Goal: Task Accomplishment & Management: Manage account settings

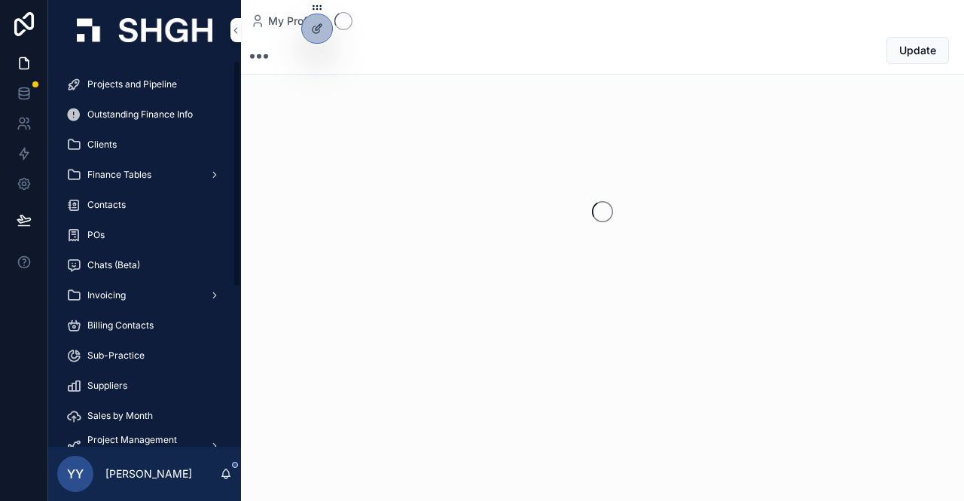
click at [161, 88] on span "Projects and Pipeline" at bounding box center [132, 84] width 90 height 12
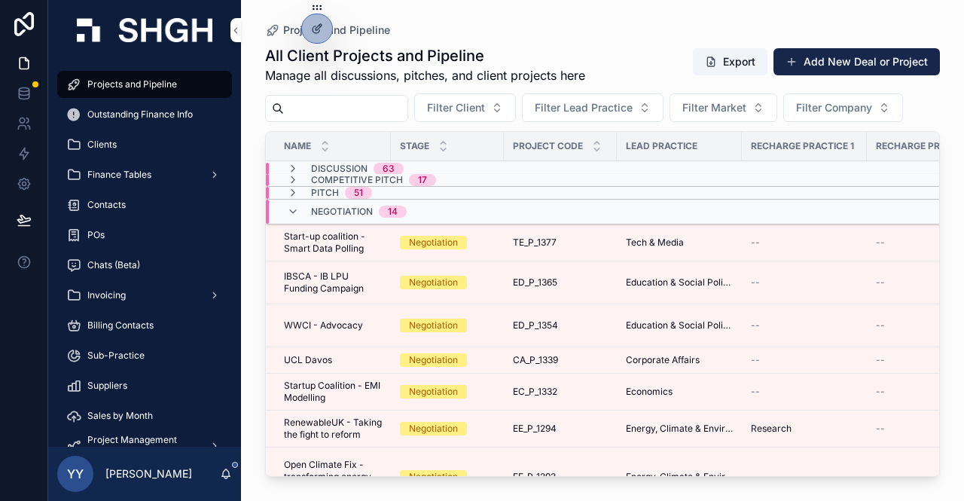
click at [340, 111] on input "scrollable content" at bounding box center [346, 108] width 124 height 21
paste input "*********"
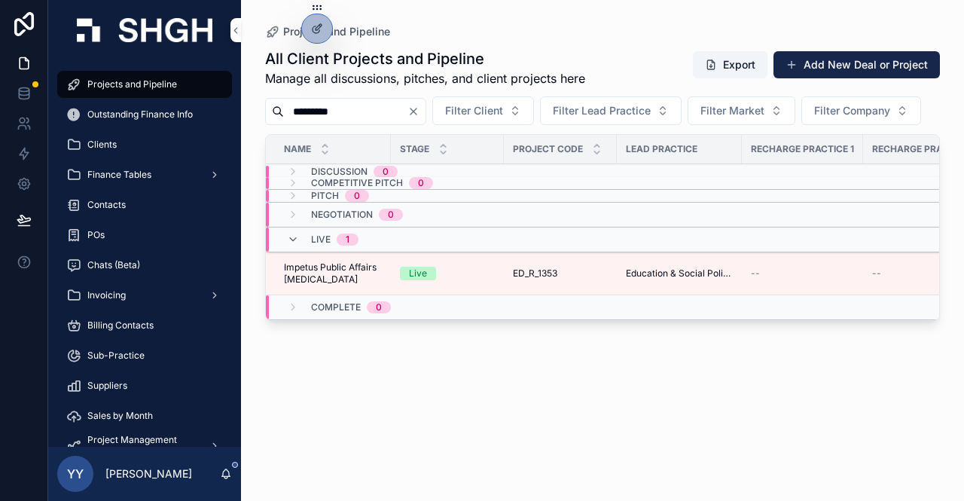
type input "*********"
click at [517, 279] on span "ED_R_1353" at bounding box center [535, 273] width 44 height 12
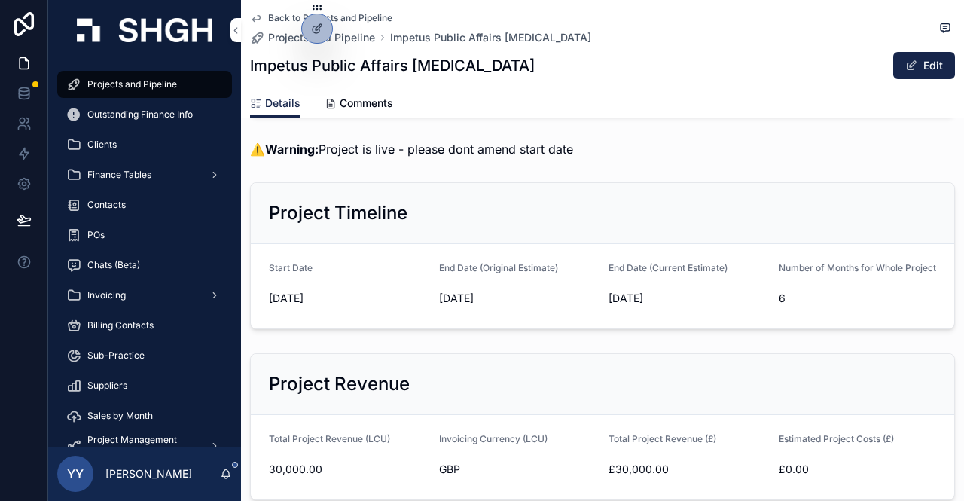
scroll to position [314, 0]
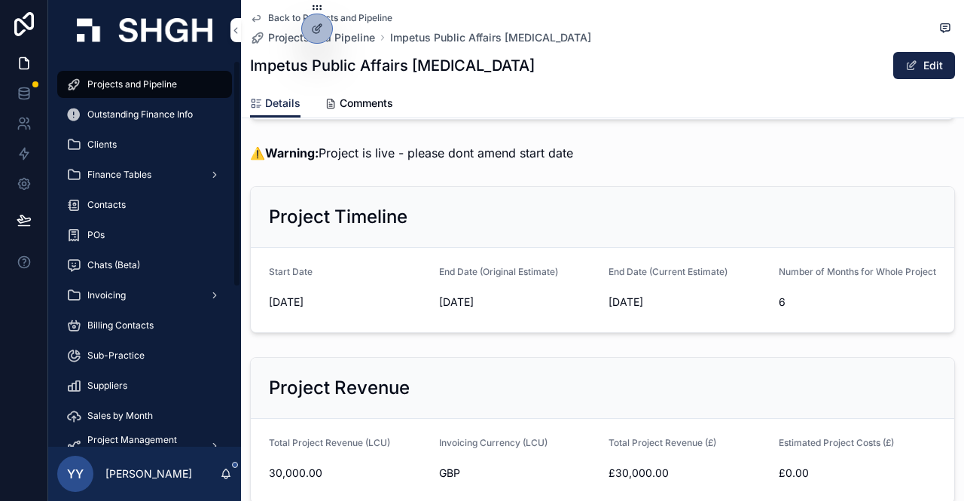
click at [110, 117] on span "Outstanding Finance Info" at bounding box center [139, 114] width 105 height 12
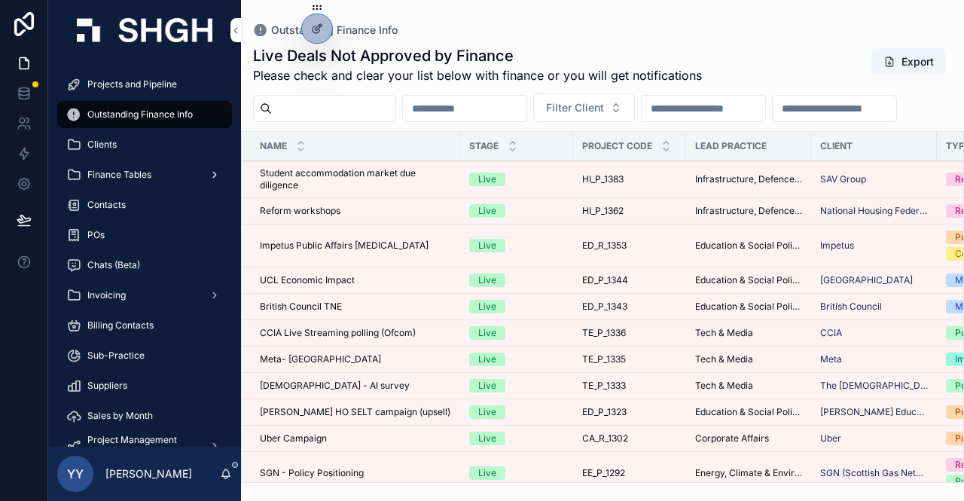
click at [160, 176] on div "Finance Tables" at bounding box center [144, 175] width 157 height 24
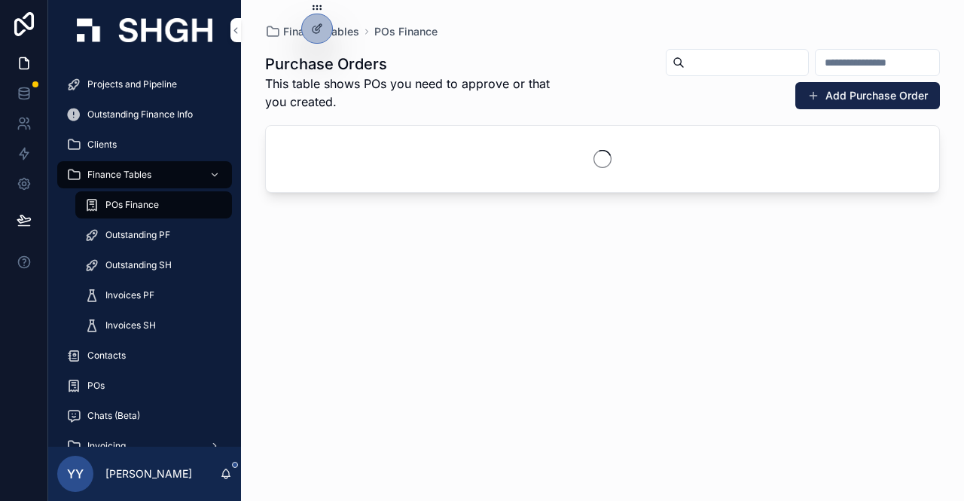
click at [146, 233] on span "Outstanding PF" at bounding box center [137, 235] width 65 height 12
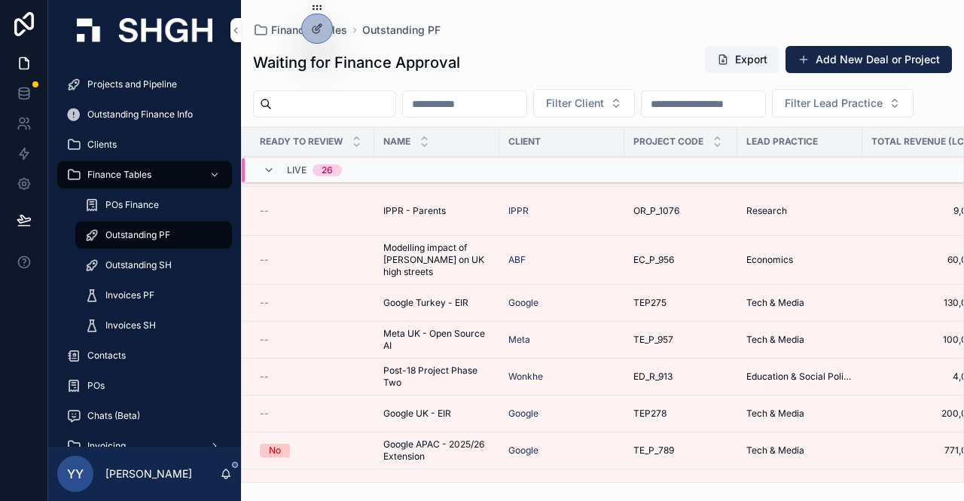
scroll to position [374, 0]
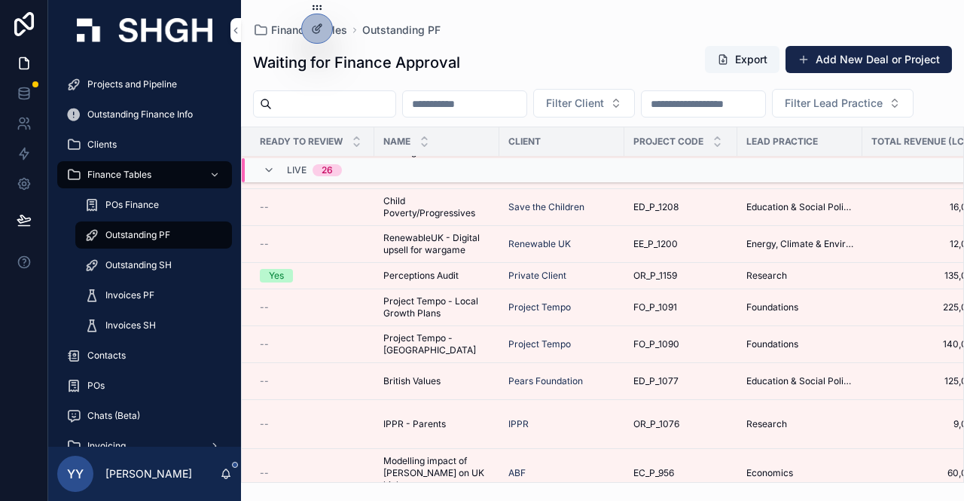
click at [410, 282] on span "Perceptions Audit" at bounding box center [420, 276] width 75 height 12
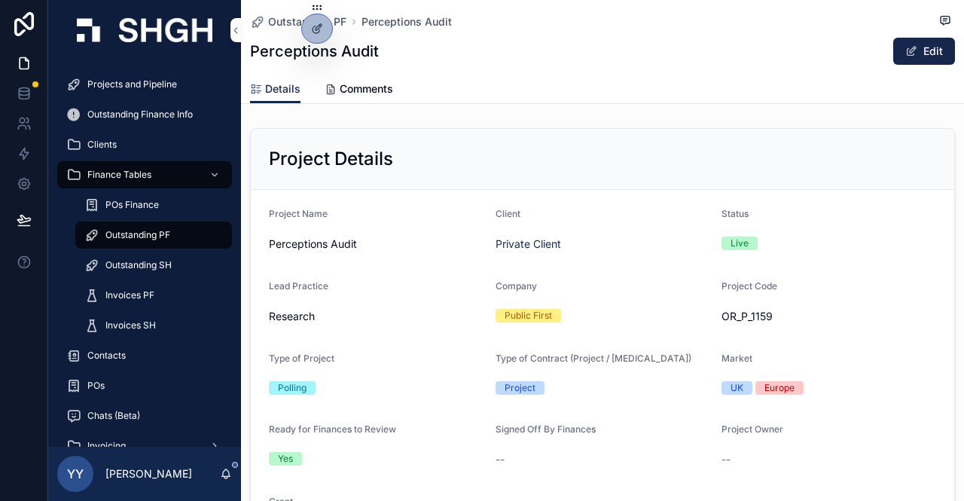
click at [741, 318] on span "OR_P_1159" at bounding box center [829, 316] width 215 height 15
drag, startPoint x: 713, startPoint y: 315, endPoint x: 771, endPoint y: 321, distance: 58.3
click at [771, 321] on form "Project Name Perceptions Audit Client Private Client Status Live Lead Practice …" at bounding box center [603, 376] width 704 height 372
copy span "OR_P_1159"
click at [142, 245] on div "Outstanding PF" at bounding box center [153, 235] width 139 height 24
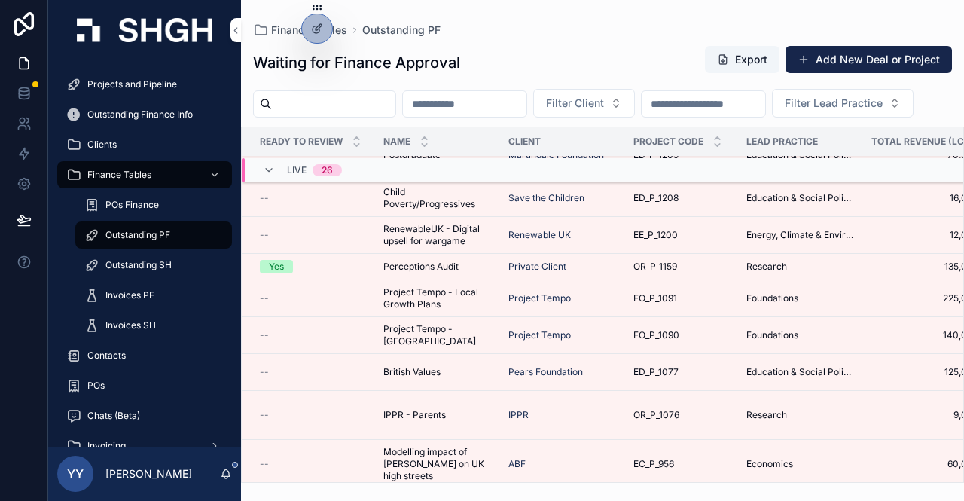
scroll to position [380, 0]
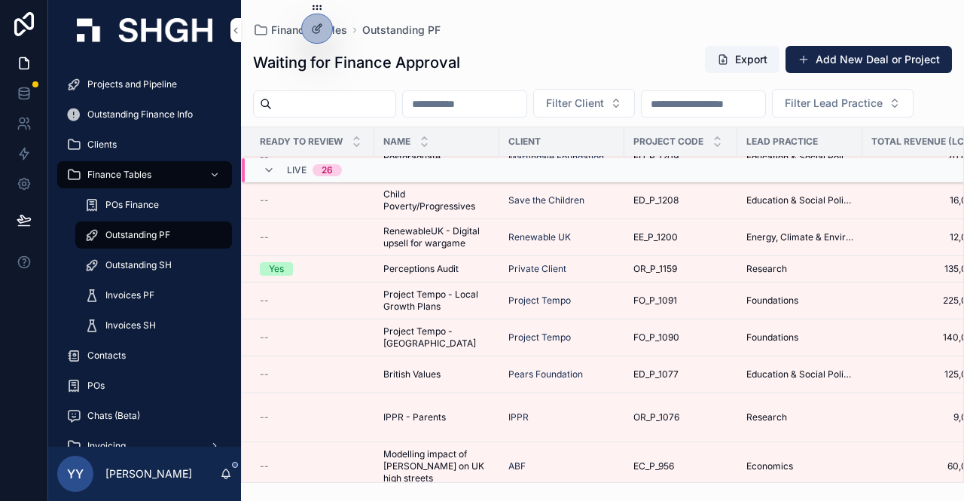
click at [452, 275] on span "Perceptions Audit" at bounding box center [420, 269] width 75 height 12
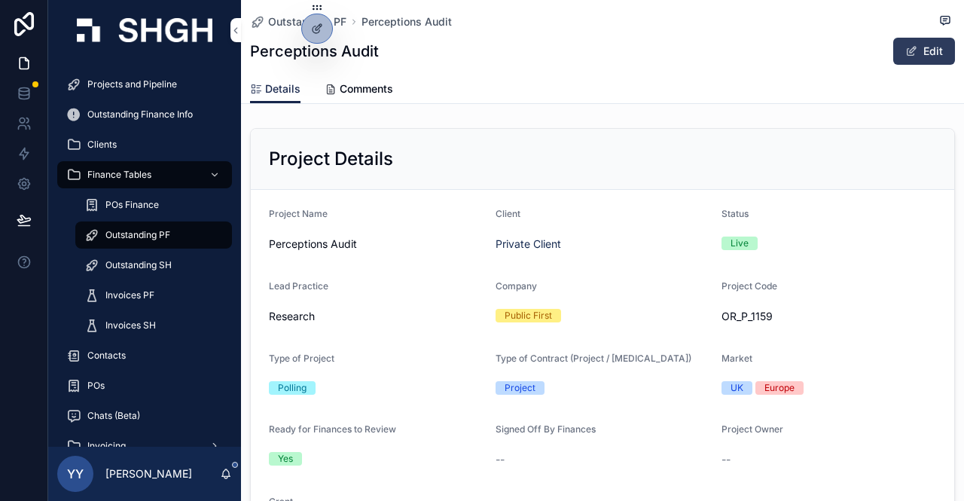
click at [928, 46] on button "Edit" at bounding box center [924, 51] width 62 height 27
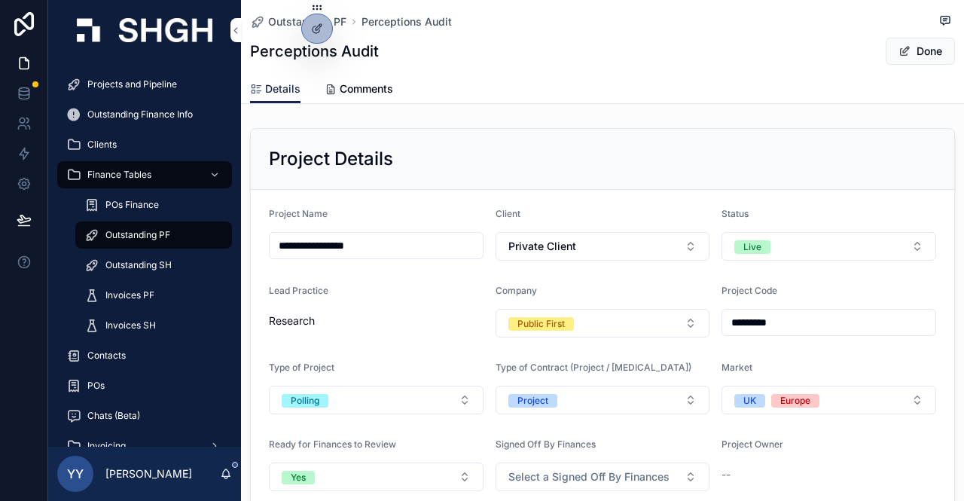
click at [139, 74] on div "Projects and Pipeline" at bounding box center [144, 84] width 157 height 24
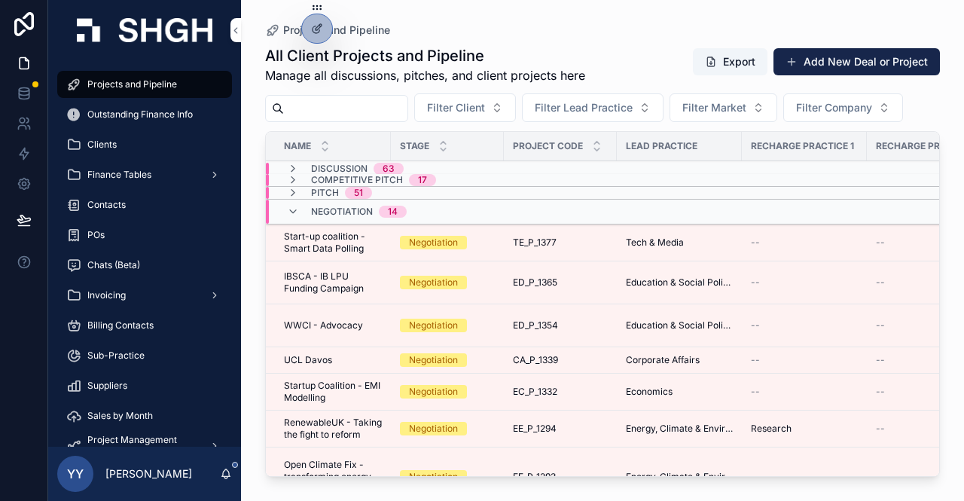
click at [407, 103] on input "scrollable content" at bounding box center [346, 108] width 124 height 21
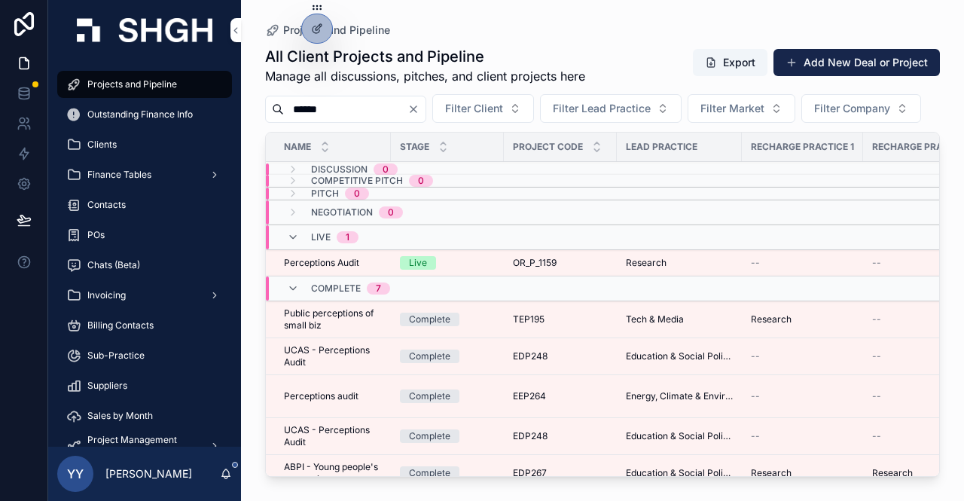
type input "******"
click at [478, 270] on div "Live" at bounding box center [447, 263] width 95 height 14
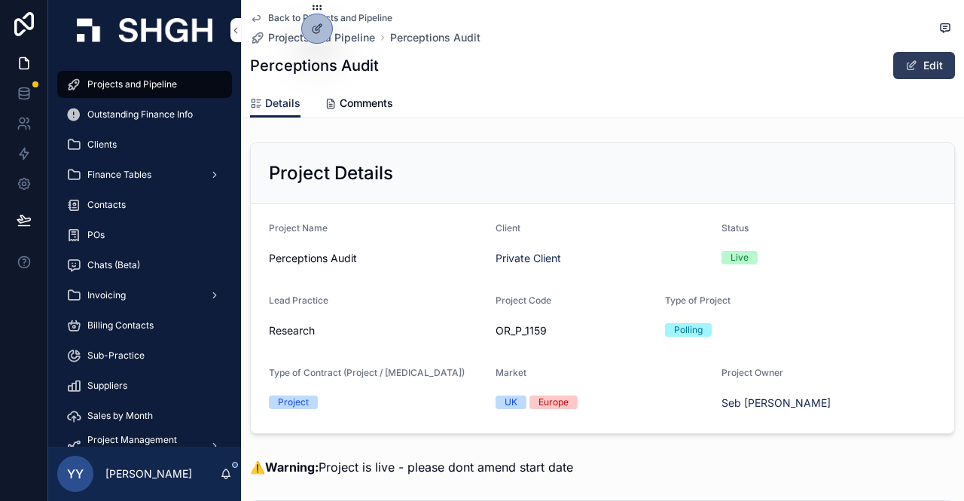
click at [917, 69] on button "Edit" at bounding box center [924, 65] width 62 height 27
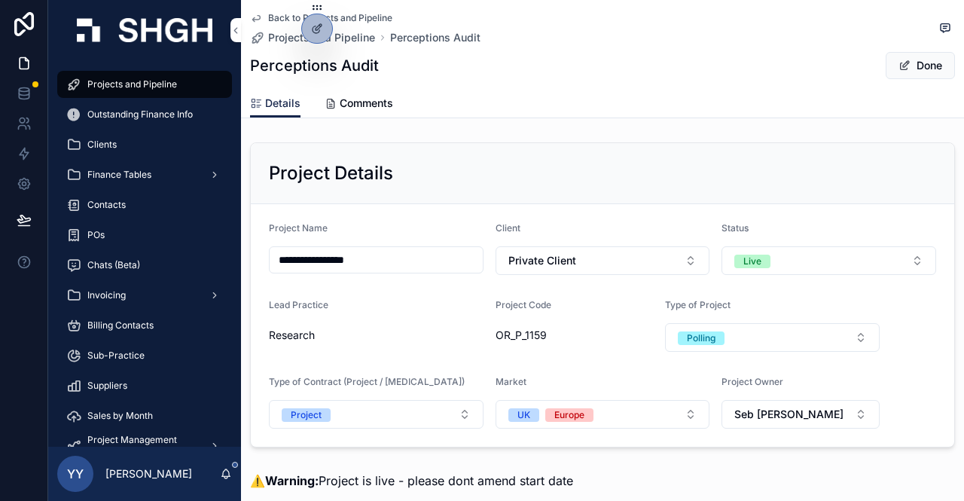
click at [160, 114] on span "Outstanding Finance Info" at bounding box center [139, 114] width 105 height 12
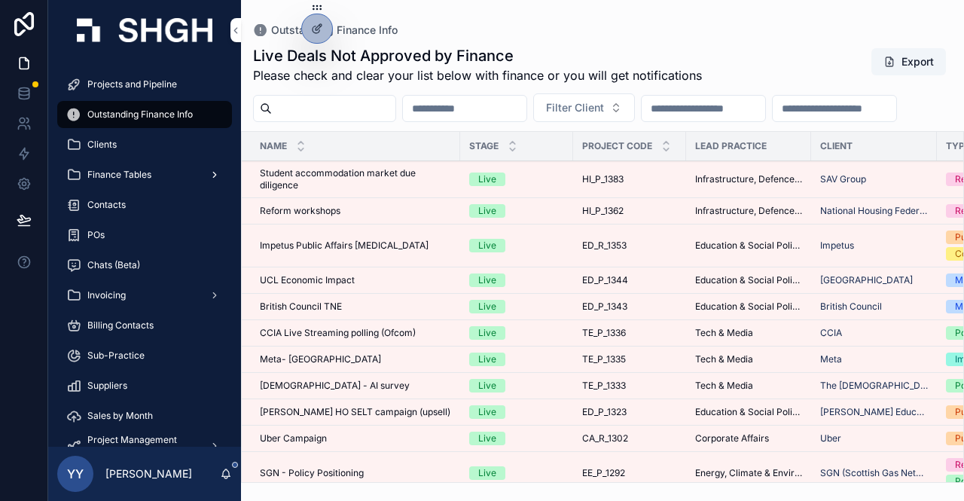
click at [131, 172] on span "Finance Tables" at bounding box center [119, 175] width 64 height 12
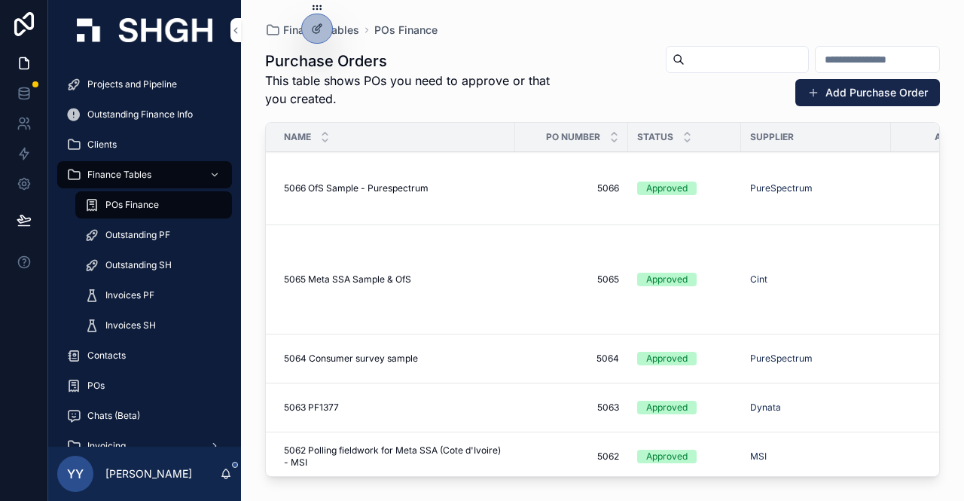
click at [187, 231] on div "Outstanding PF" at bounding box center [153, 235] width 139 height 24
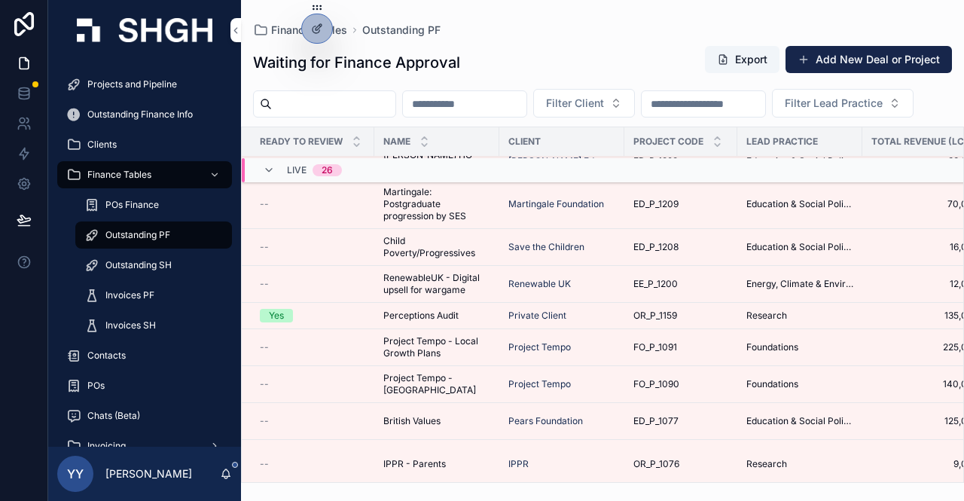
scroll to position [461, 0]
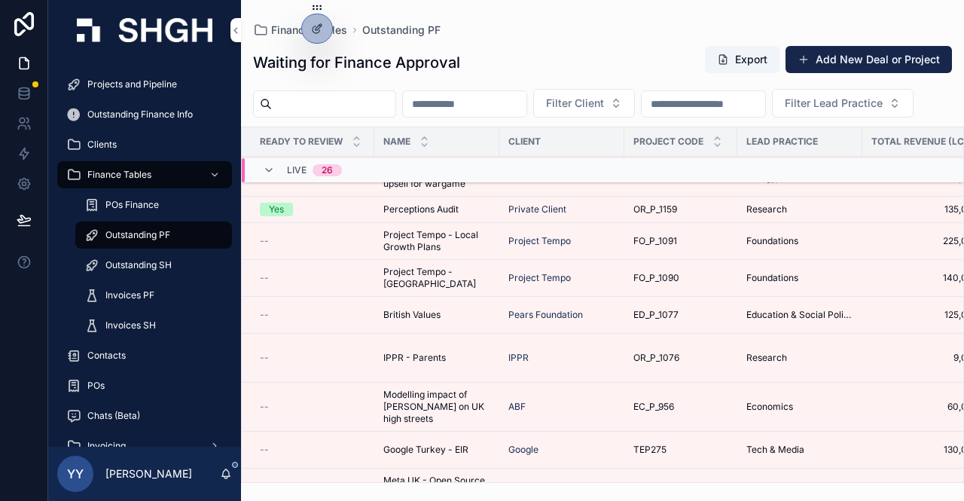
click at [420, 364] on span "IPPR - Parents" at bounding box center [414, 358] width 63 height 12
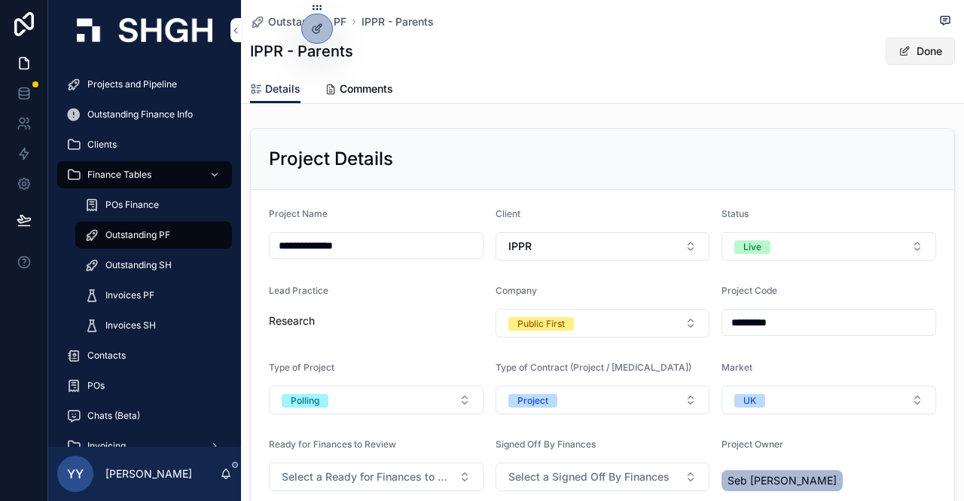
click at [918, 49] on button "Done" at bounding box center [920, 51] width 69 height 27
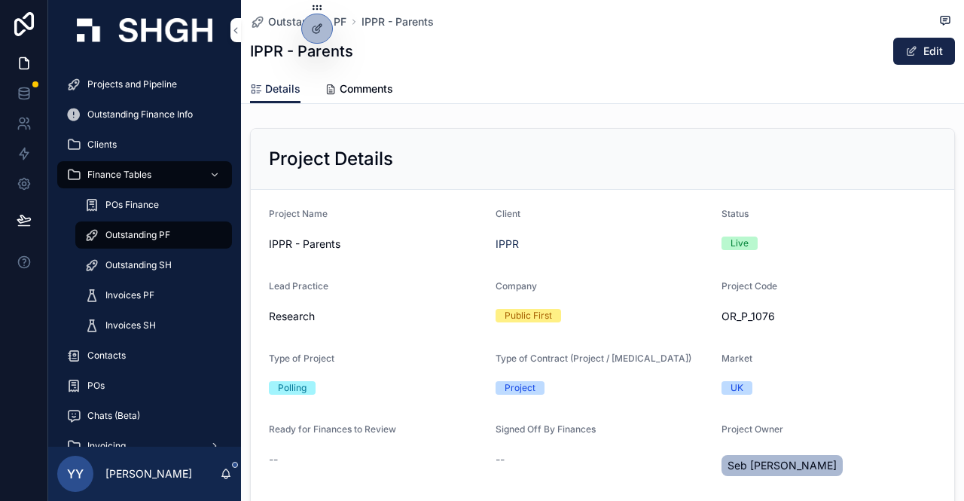
click at [749, 316] on span "OR_P_1076" at bounding box center [829, 316] width 215 height 15
drag, startPoint x: 713, startPoint y: 316, endPoint x: 770, endPoint y: 317, distance: 57.3
click at [770, 317] on form "Project Name IPPR - Parents Client IPPR Status Live Lead Practice Research Comp…" at bounding box center [603, 382] width 704 height 384
copy span "OR_P_1076"
click at [161, 236] on span "Outstanding PF" at bounding box center [137, 235] width 65 height 12
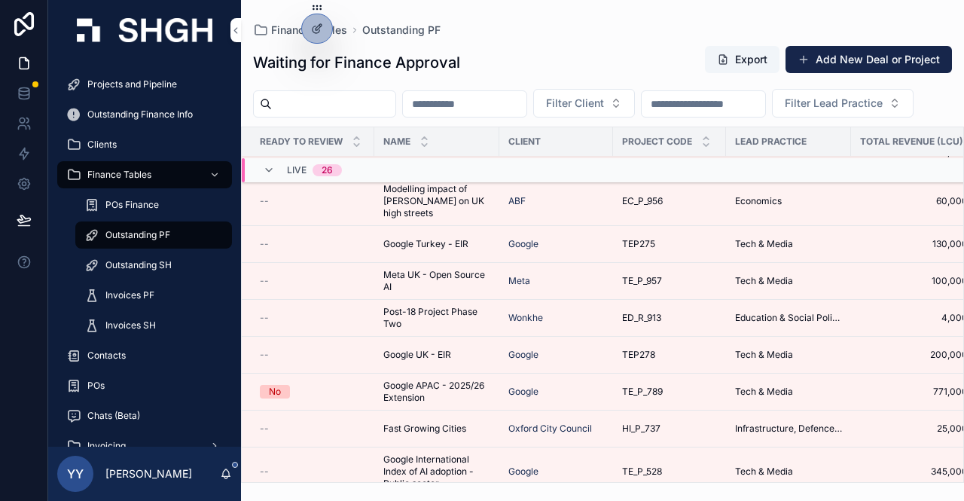
scroll to position [733, 0]
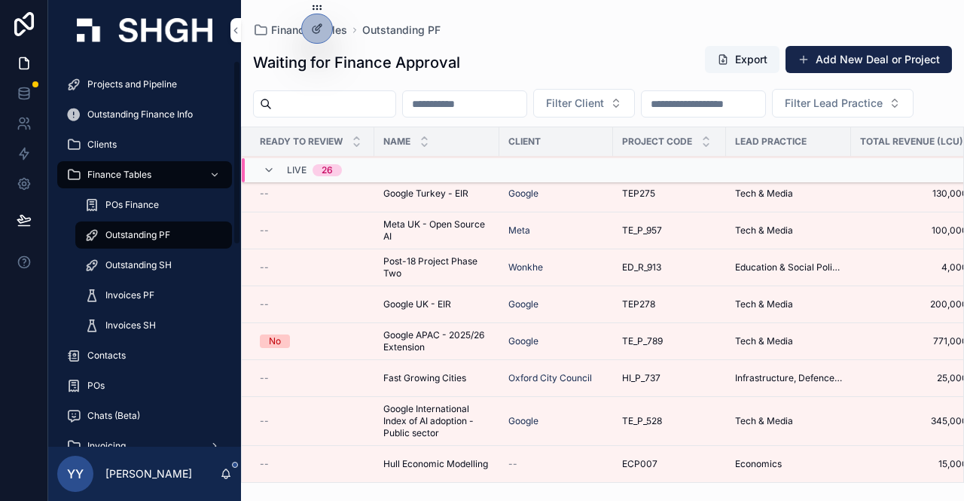
click at [120, 82] on span "Projects and Pipeline" at bounding box center [132, 84] width 90 height 12
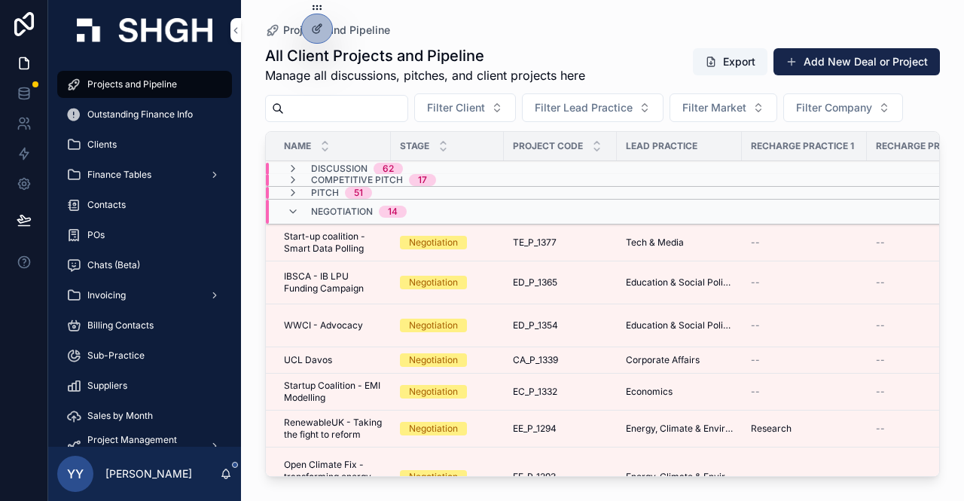
click at [313, 106] on input "scrollable content" at bounding box center [346, 108] width 124 height 21
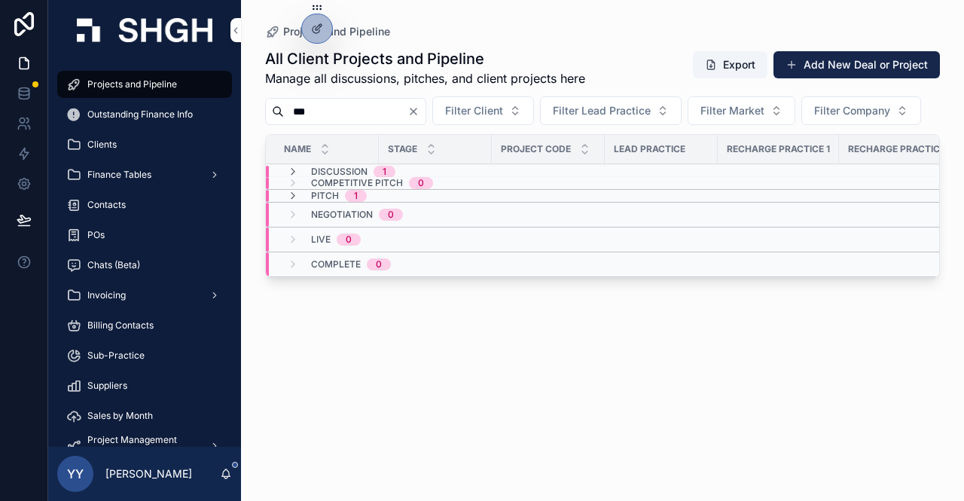
click at [389, 178] on span "1" at bounding box center [385, 172] width 22 height 12
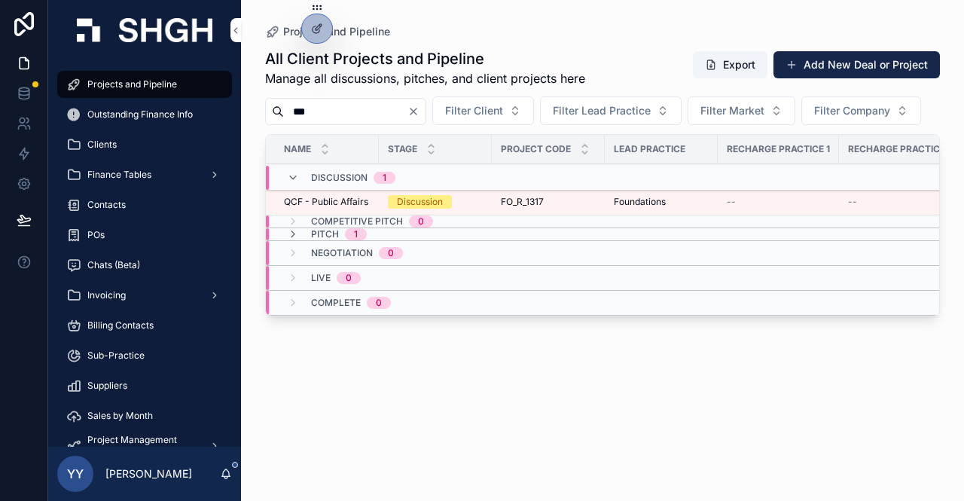
click at [366, 240] on div "Pitch 1" at bounding box center [327, 234] width 116 height 12
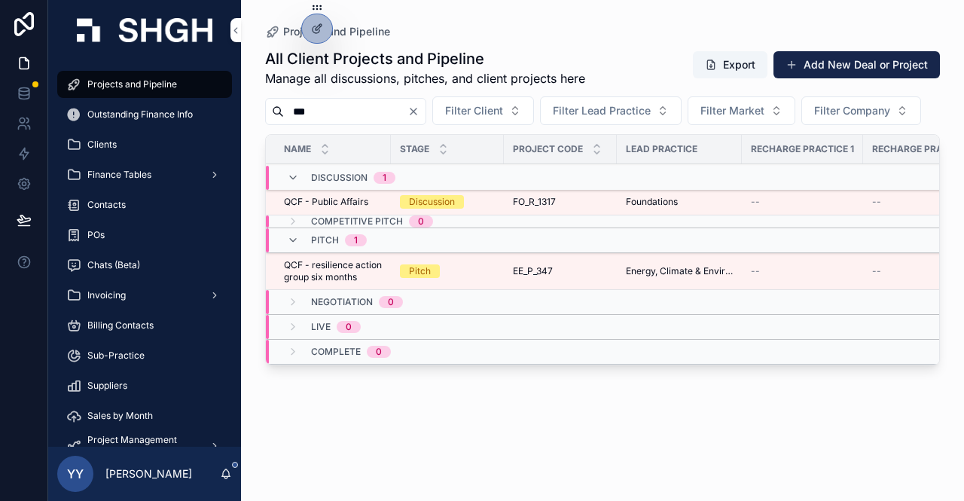
click at [350, 112] on input "***" at bounding box center [346, 111] width 124 height 21
drag, startPoint x: 350, startPoint y: 112, endPoint x: 220, endPoint y: 108, distance: 130.4
click at [220, 108] on div "Projects and Pipeline Outstanding Finance Info Clients Finance Tables Contacts …" at bounding box center [506, 250] width 916 height 501
paste input "******"
type input "*********"
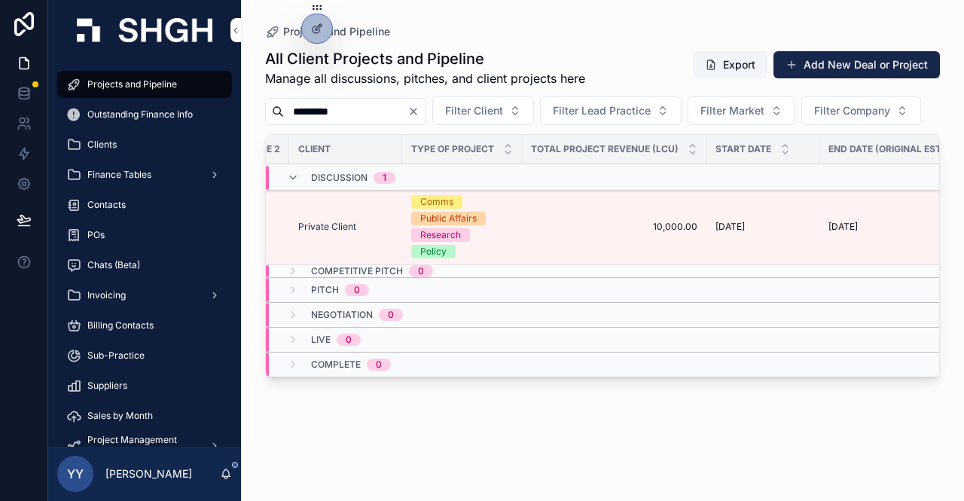
scroll to position [0, 674]
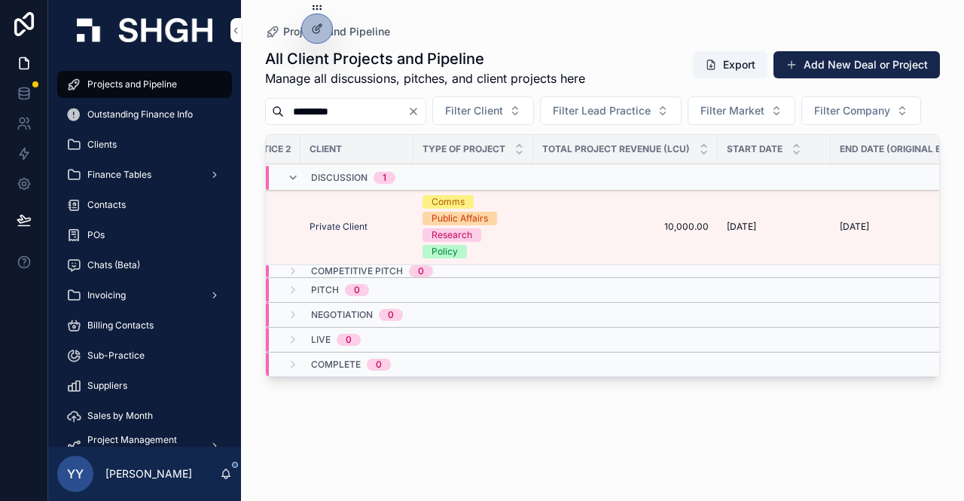
click at [420, 116] on icon "Clear" at bounding box center [413, 111] width 12 height 12
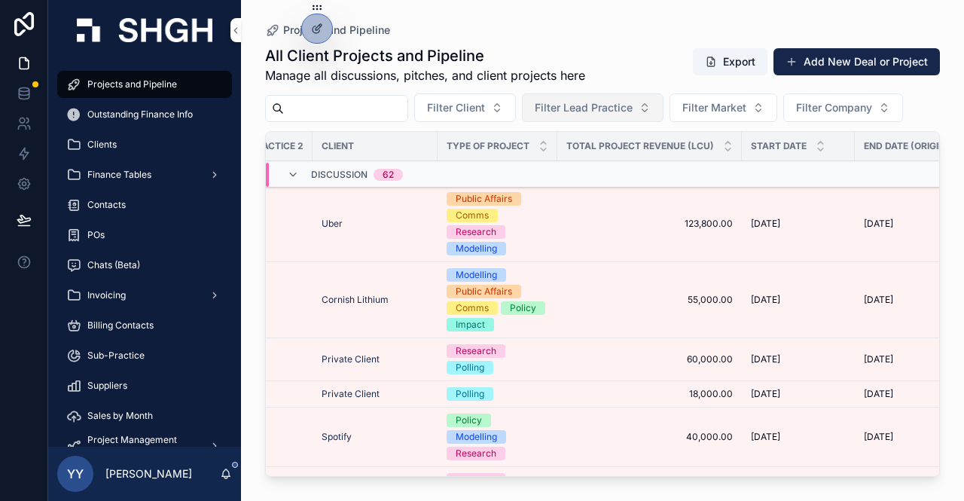
click at [603, 109] on span "Filter Lead Practice" at bounding box center [584, 107] width 98 height 15
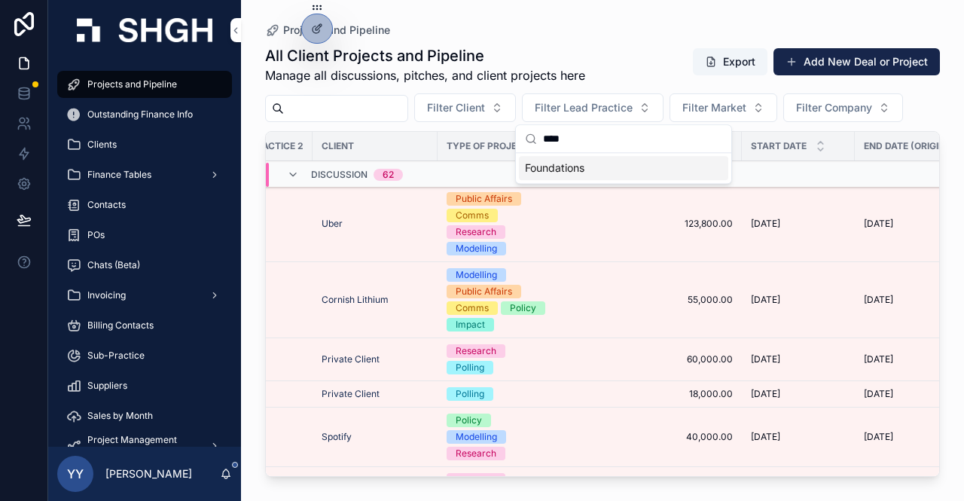
type input "****"
click at [580, 169] on span "Foundations" at bounding box center [555, 167] width 60 height 15
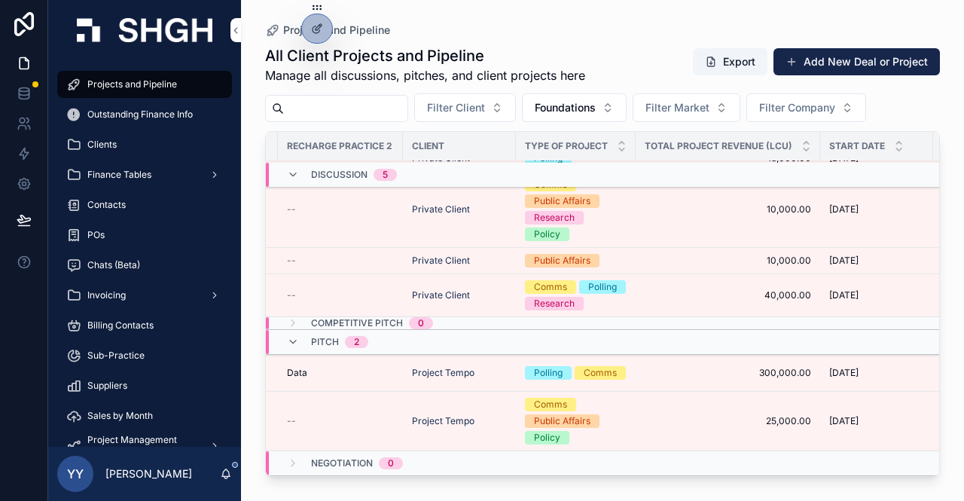
scroll to position [81, 577]
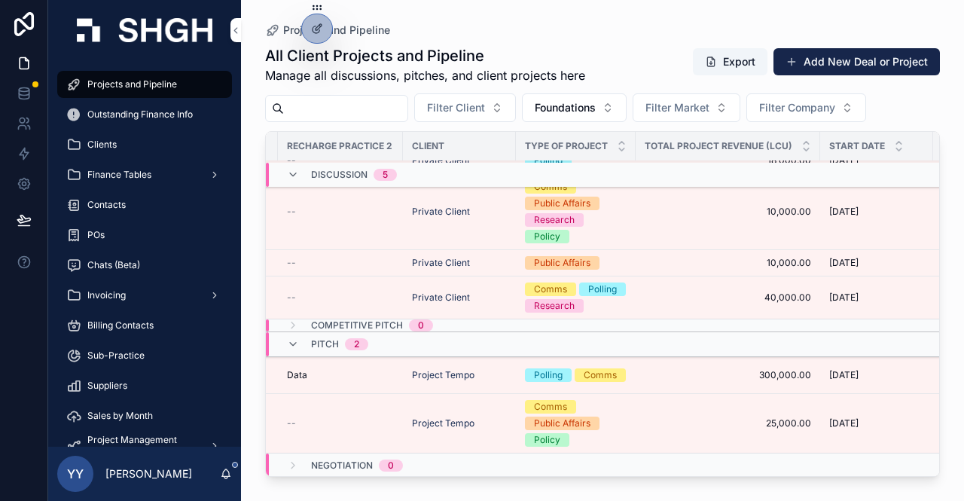
click at [859, 374] on span "[DATE]" at bounding box center [843, 375] width 29 height 12
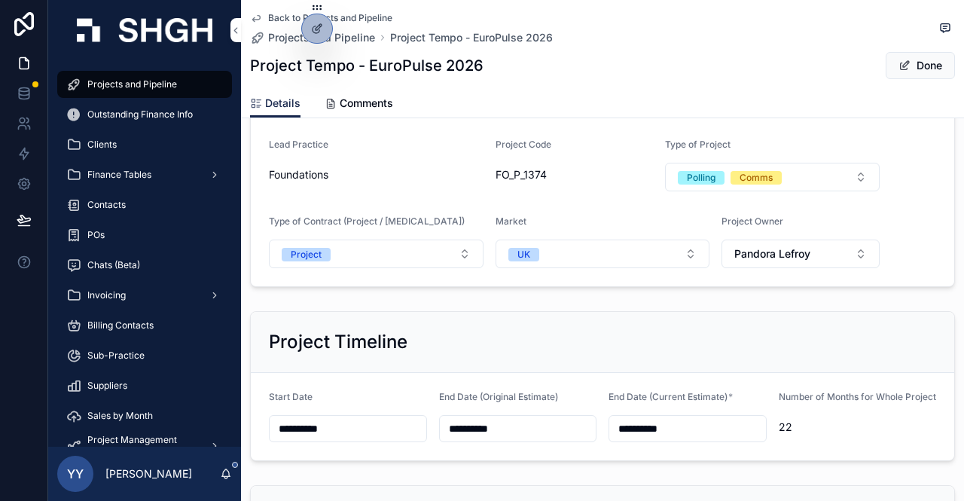
scroll to position [193, 0]
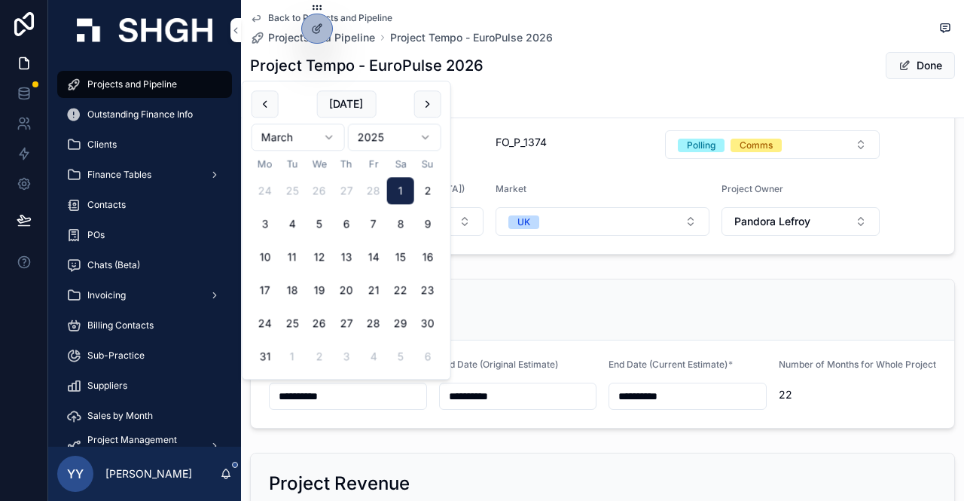
click at [368, 391] on input "**********" at bounding box center [348, 396] width 157 height 21
type input "**********"
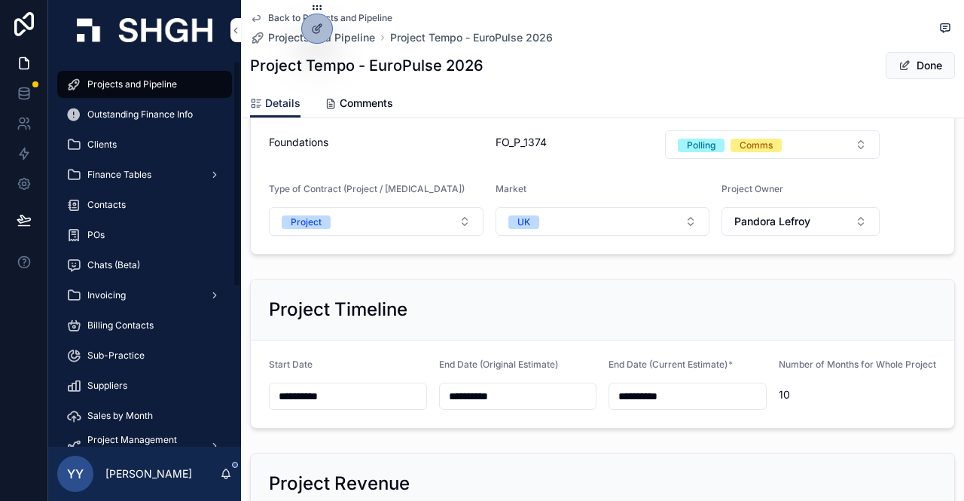
click at [135, 82] on span "Projects and Pipeline" at bounding box center [132, 84] width 90 height 12
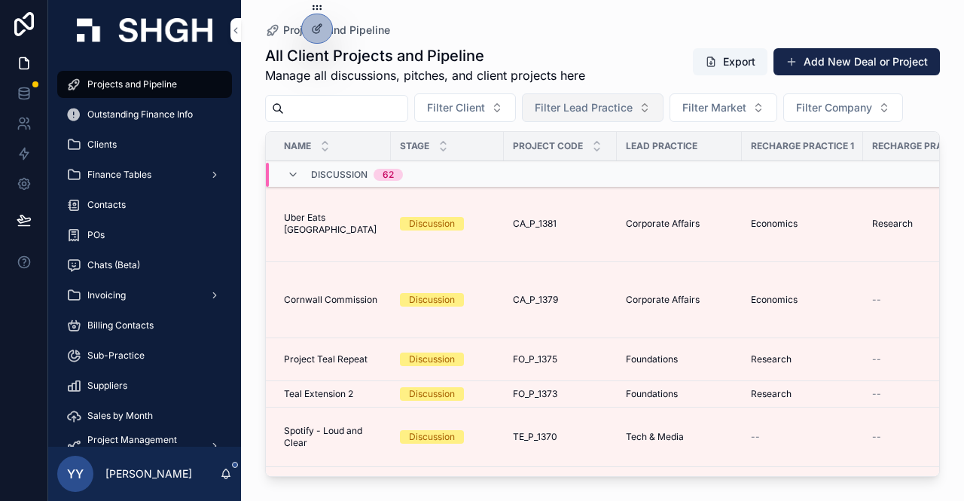
click at [621, 111] on span "Filter Lead Practice" at bounding box center [584, 107] width 98 height 15
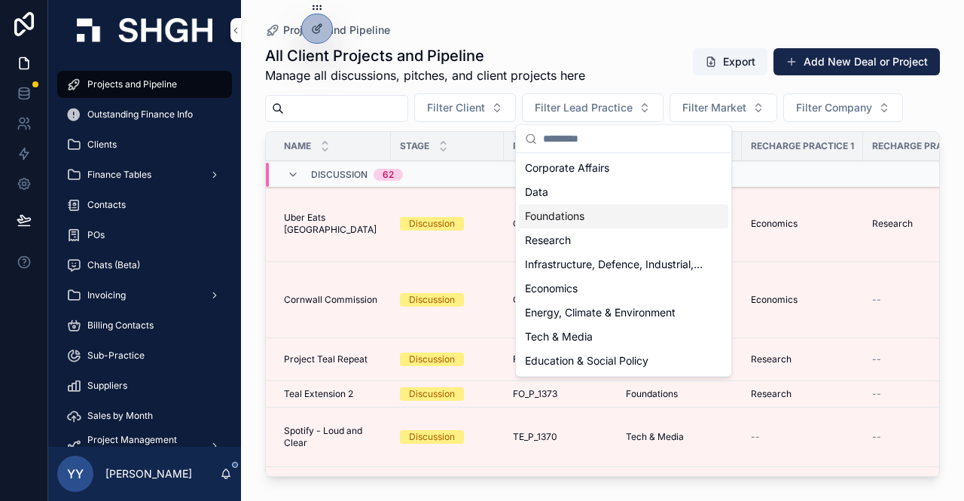
click at [606, 210] on div "Foundations" at bounding box center [623, 216] width 209 height 24
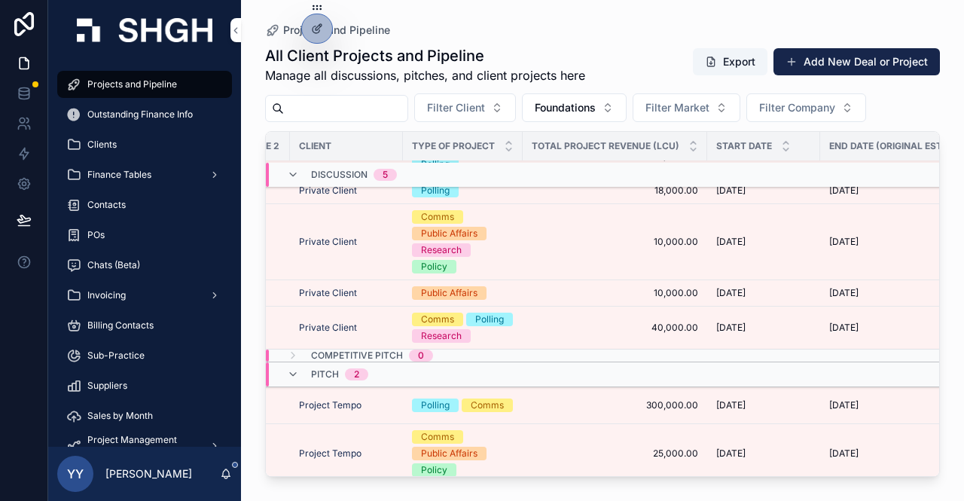
scroll to position [53, 690]
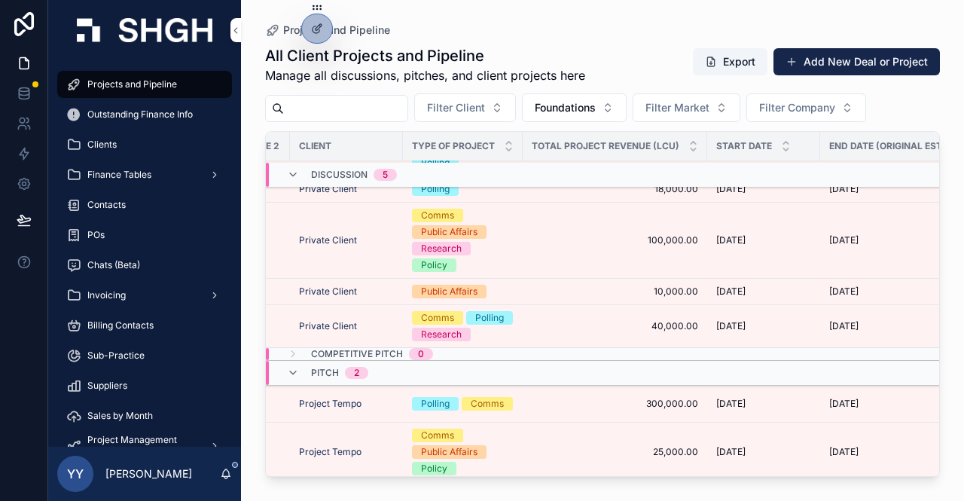
click at [185, 118] on span "Outstanding Finance Info" at bounding box center [139, 114] width 105 height 12
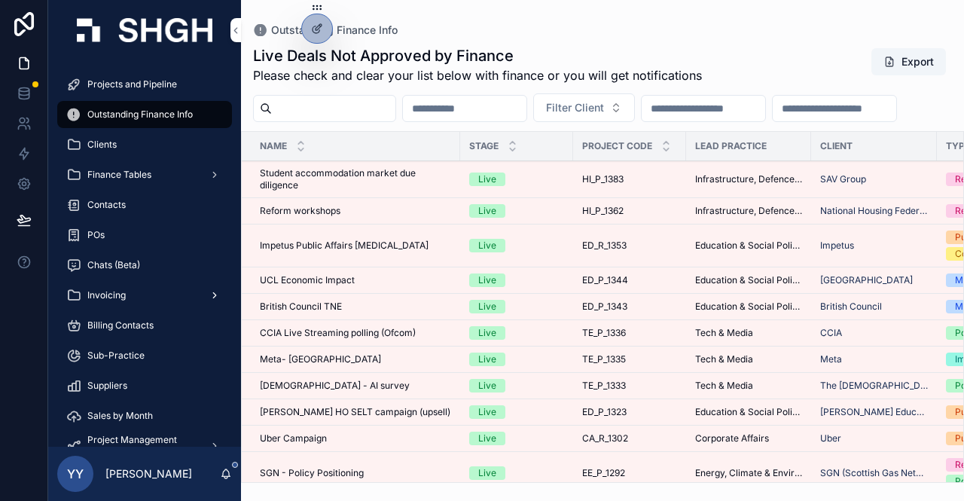
click at [108, 289] on span "Invoicing" at bounding box center [106, 295] width 38 height 12
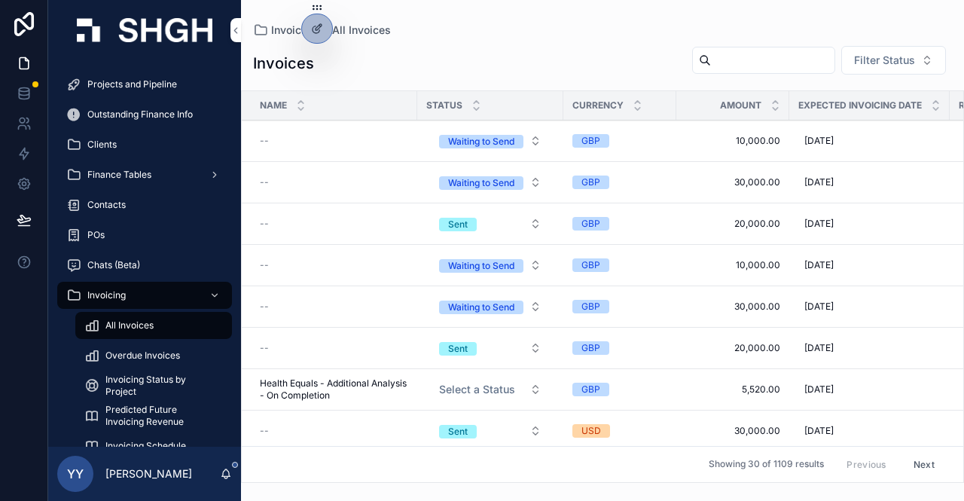
click at [723, 64] on input "scrollable content" at bounding box center [773, 60] width 124 height 21
paste input "**********"
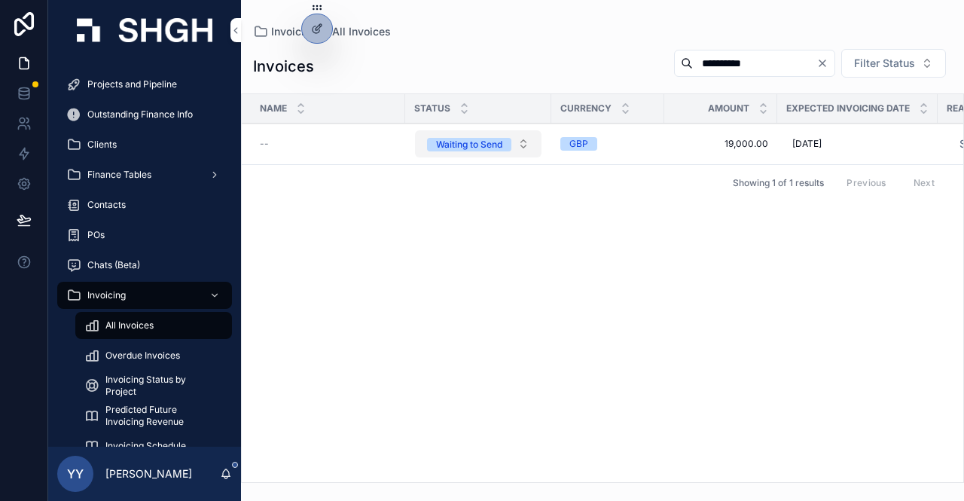
click at [475, 145] on div "Waiting to Send" at bounding box center [469, 145] width 66 height 14
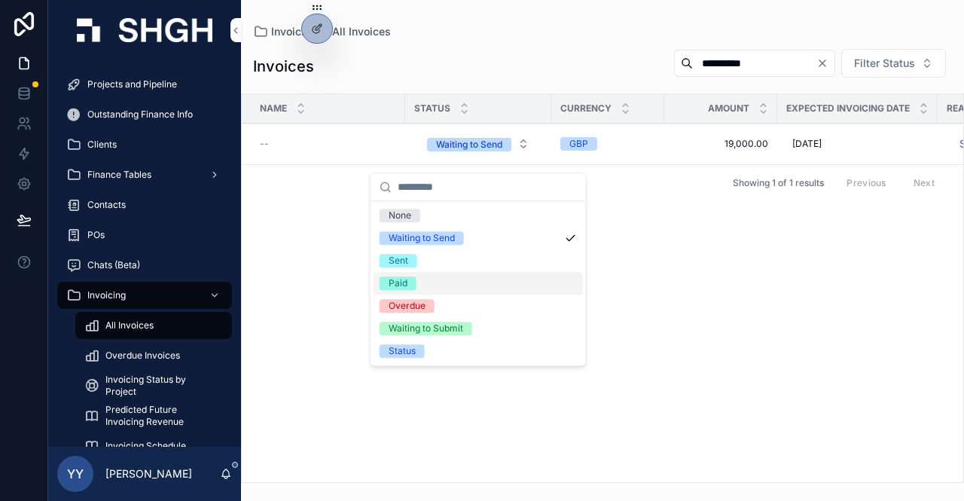
click at [401, 283] on div "Paid" at bounding box center [398, 283] width 19 height 14
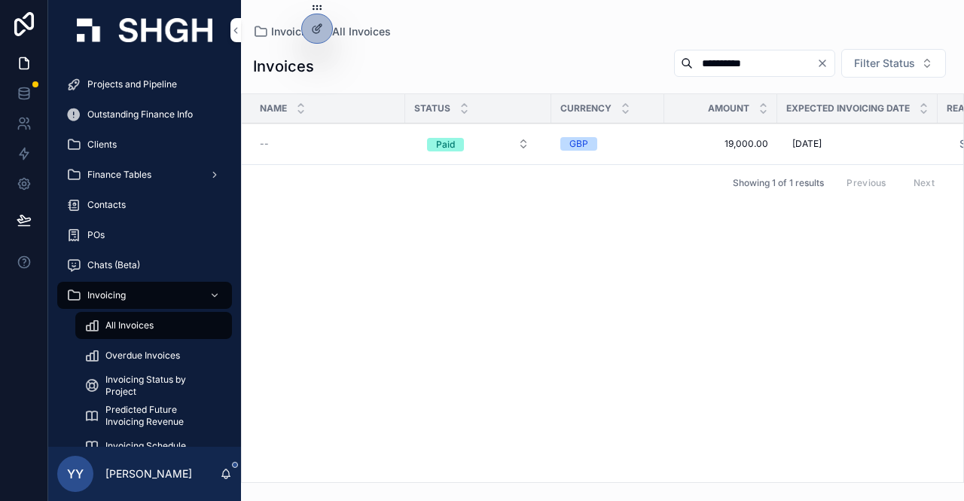
drag, startPoint x: 734, startPoint y: 66, endPoint x: 617, endPoint y: 53, distance: 118.1
click at [617, 53] on div "**********" at bounding box center [602, 66] width 699 height 36
paste input "scrollable content"
click at [460, 151] on div "Waiting to Send" at bounding box center [469, 145] width 66 height 14
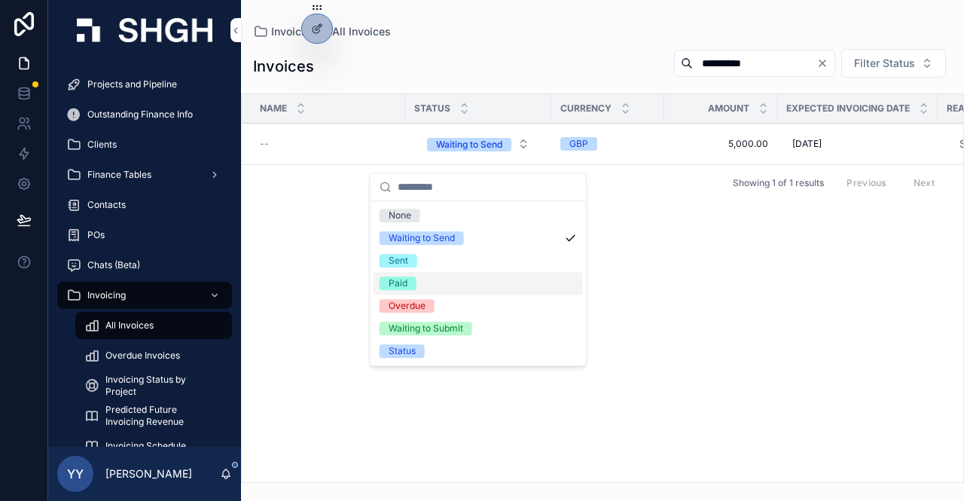
click at [407, 282] on span "Paid" at bounding box center [398, 283] width 37 height 14
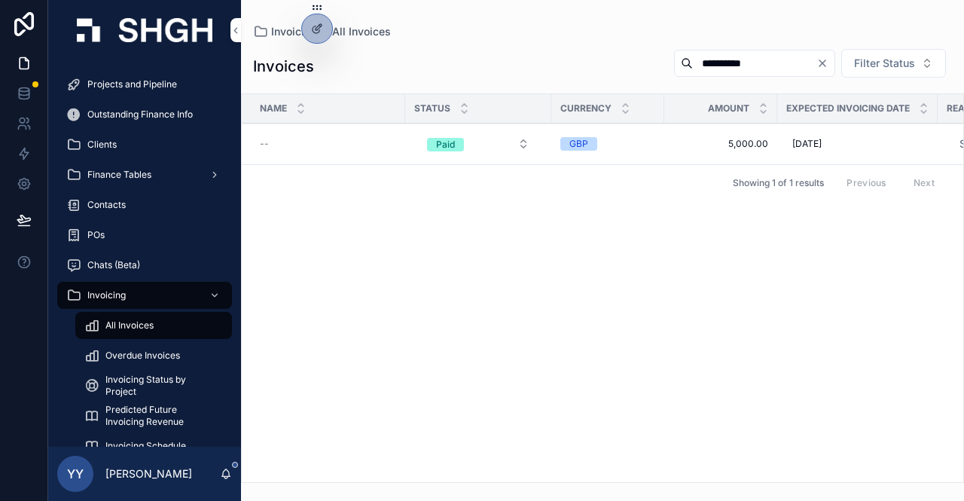
drag, startPoint x: 734, startPoint y: 63, endPoint x: 635, endPoint y: 57, distance: 98.8
click at [662, 57] on div "**********" at bounding box center [807, 63] width 290 height 30
paste input "scrollable content"
click at [448, 145] on div "Waiting to Send" at bounding box center [469, 145] width 66 height 14
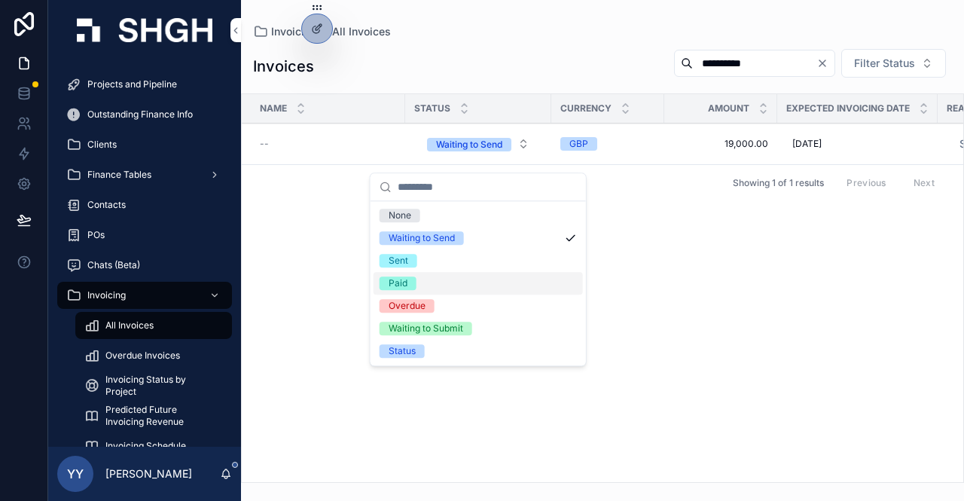
click at [396, 283] on div "Paid" at bounding box center [398, 283] width 19 height 14
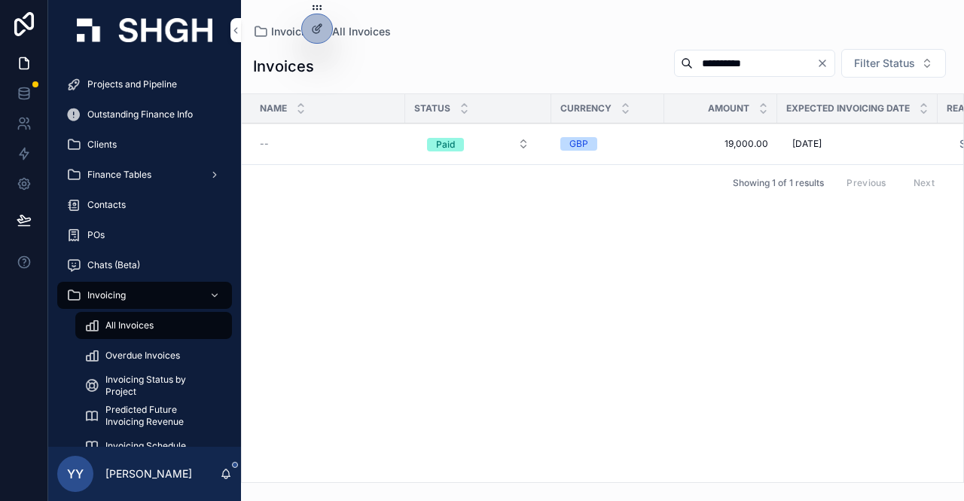
drag, startPoint x: 746, startPoint y: 65, endPoint x: 579, endPoint y: 61, distance: 166.5
click at [579, 61] on div "**********" at bounding box center [602, 66] width 699 height 36
paste input "scrollable content"
type input "**********"
click at [462, 157] on button "Waiting to Send" at bounding box center [478, 143] width 127 height 27
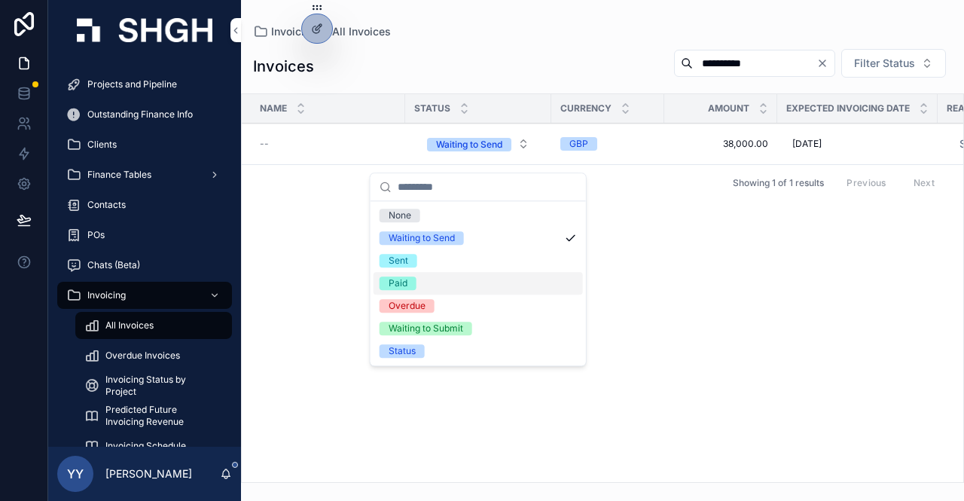
click at [399, 278] on div "Paid" at bounding box center [398, 283] width 19 height 14
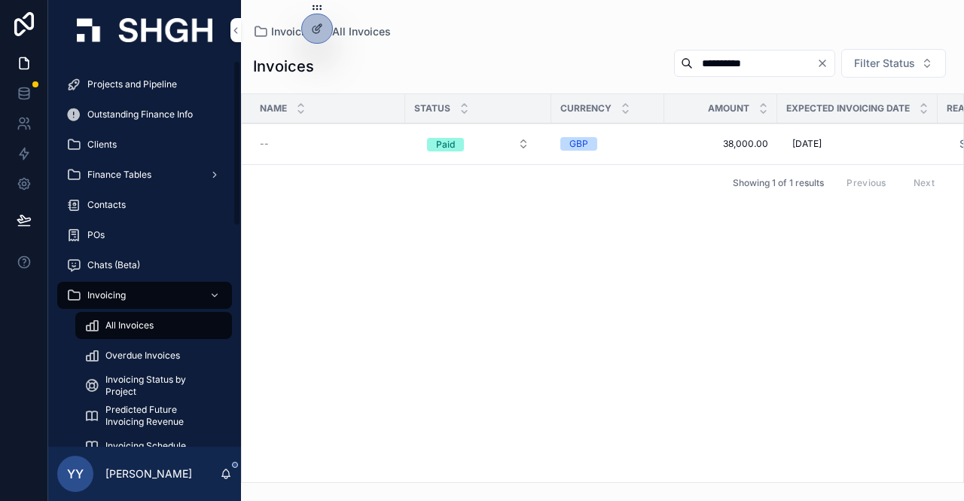
click at [124, 81] on span "Projects and Pipeline" at bounding box center [132, 84] width 90 height 12
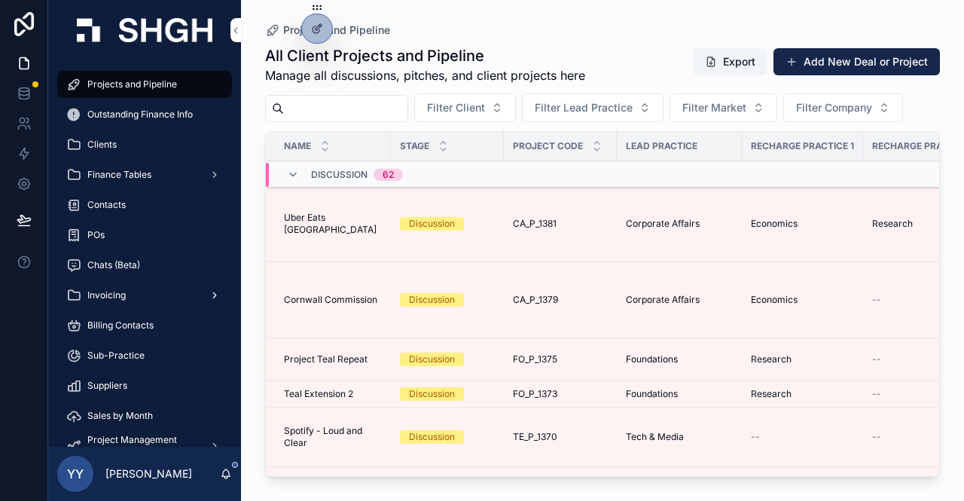
click at [113, 304] on div "Invoicing" at bounding box center [144, 295] width 157 height 24
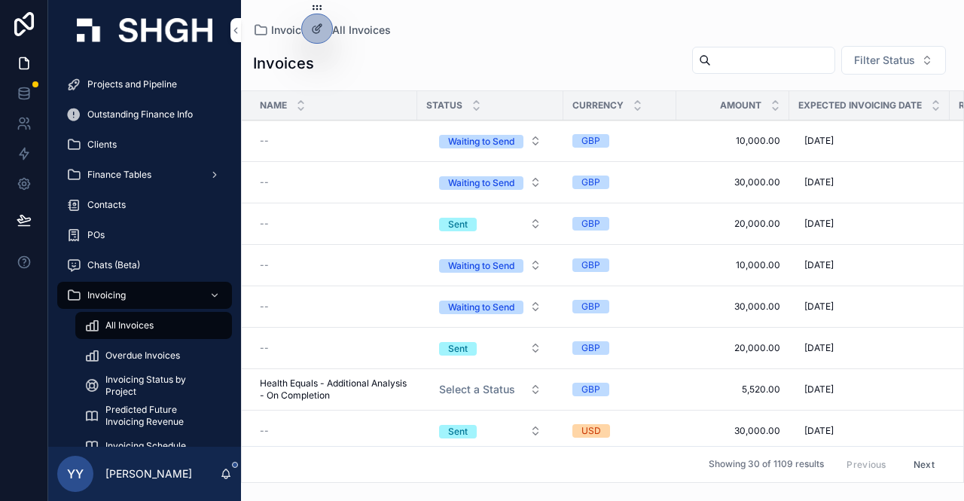
click at [744, 61] on input "scrollable content" at bounding box center [773, 60] width 124 height 21
paste input "**********"
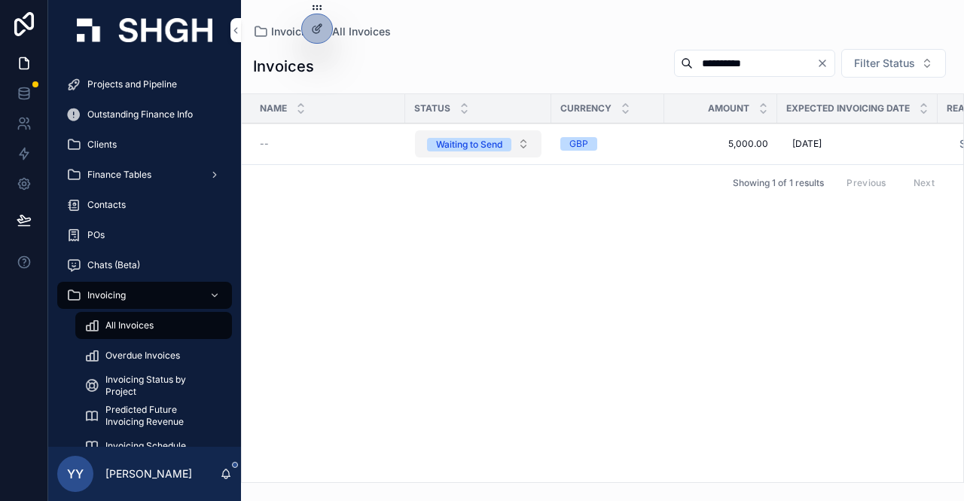
type input "**********"
click at [483, 151] on div "Waiting to Send" at bounding box center [469, 145] width 66 height 14
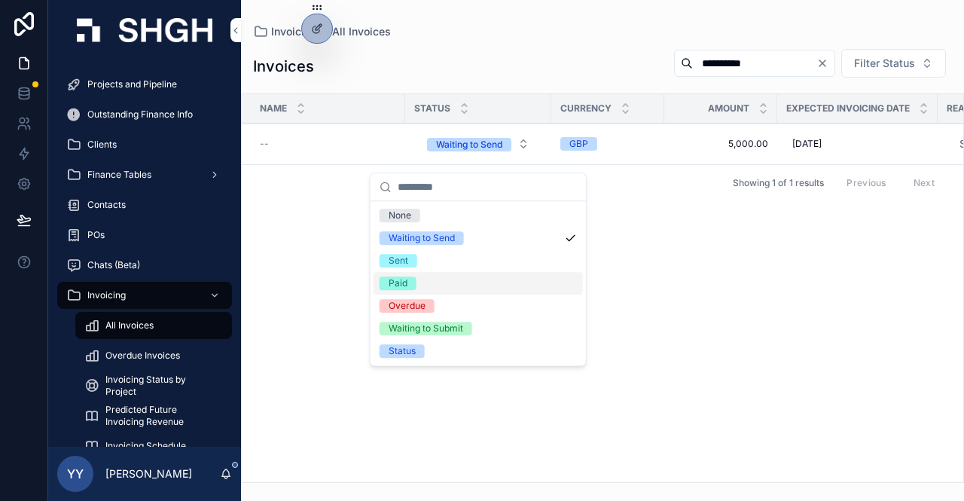
click at [401, 279] on div "Paid" at bounding box center [398, 283] width 19 height 14
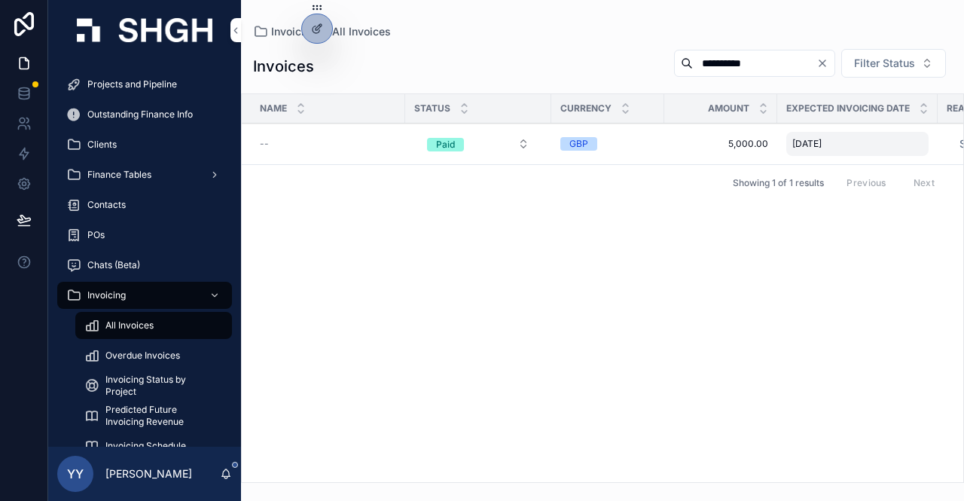
click at [815, 146] on span "[DATE]" at bounding box center [806, 144] width 29 height 12
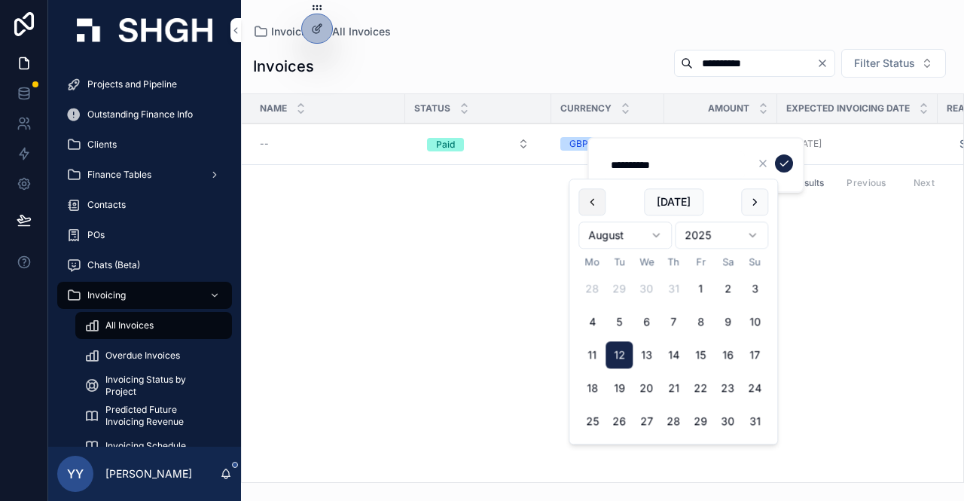
click at [601, 205] on button "scrollable content" at bounding box center [591, 201] width 27 height 27
click at [642, 423] on button "30" at bounding box center [646, 421] width 27 height 27
type input "**********"
click at [784, 165] on icon "scrollable content" at bounding box center [784, 163] width 8 height 5
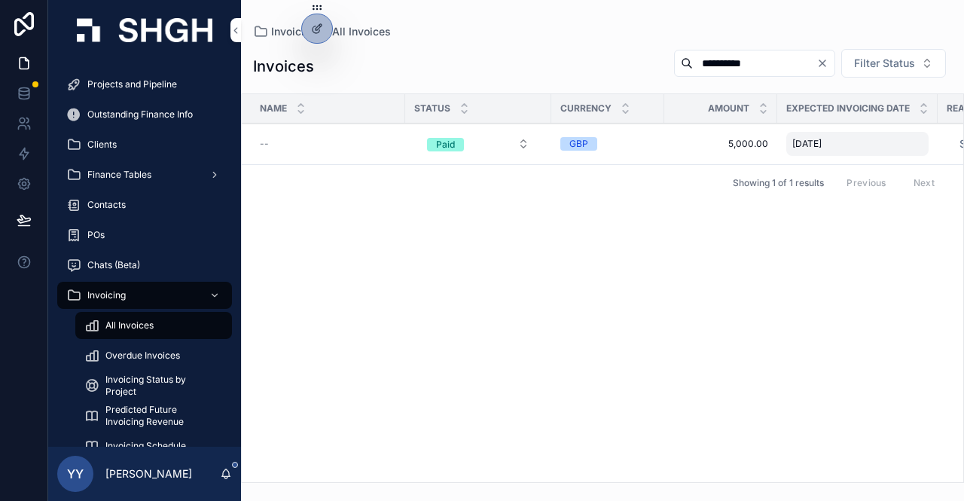
click at [811, 146] on span "[DATE]" at bounding box center [806, 144] width 29 height 12
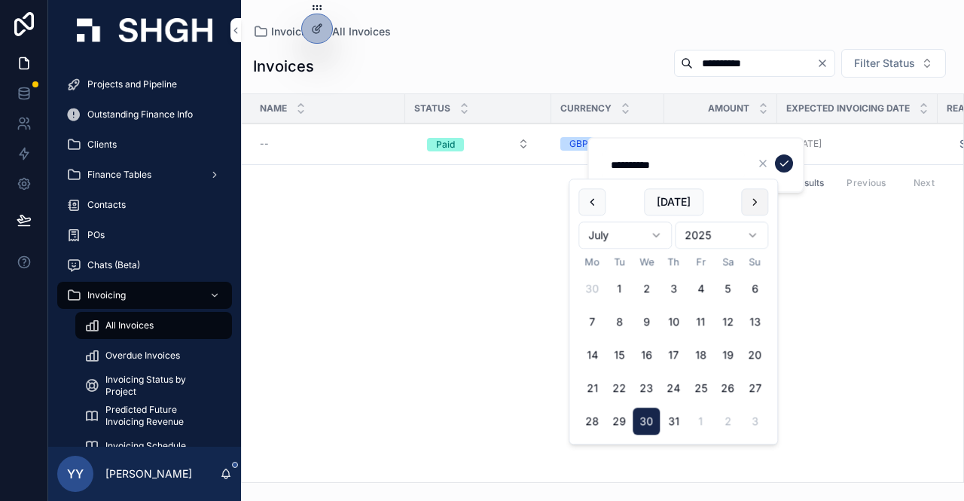
click at [758, 200] on button "scrollable content" at bounding box center [754, 201] width 27 height 27
click at [619, 356] on button "12" at bounding box center [619, 355] width 27 height 27
type input "**********"
click at [786, 163] on icon "scrollable content" at bounding box center [784, 163] width 12 height 12
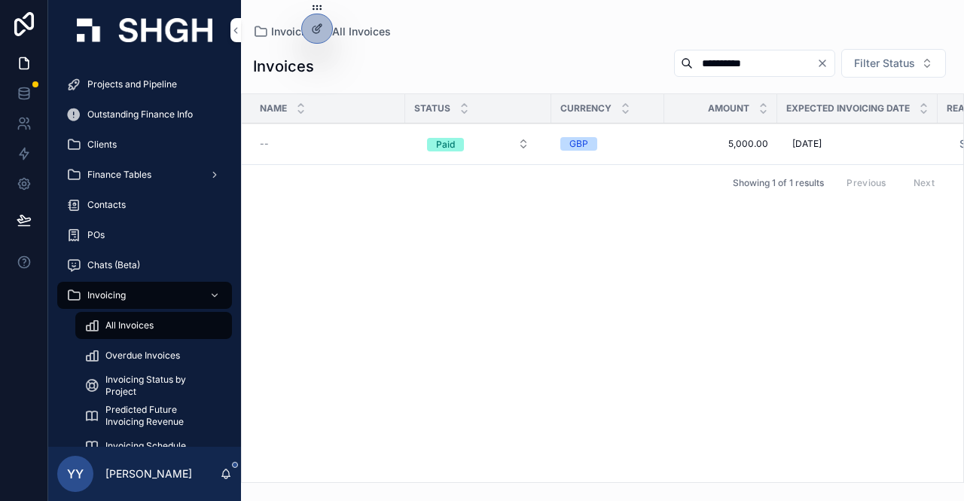
drag, startPoint x: 755, startPoint y: 63, endPoint x: 636, endPoint y: 70, distance: 120.0
click at [662, 70] on div "**********" at bounding box center [807, 63] width 290 height 30
paste input "scrollable content"
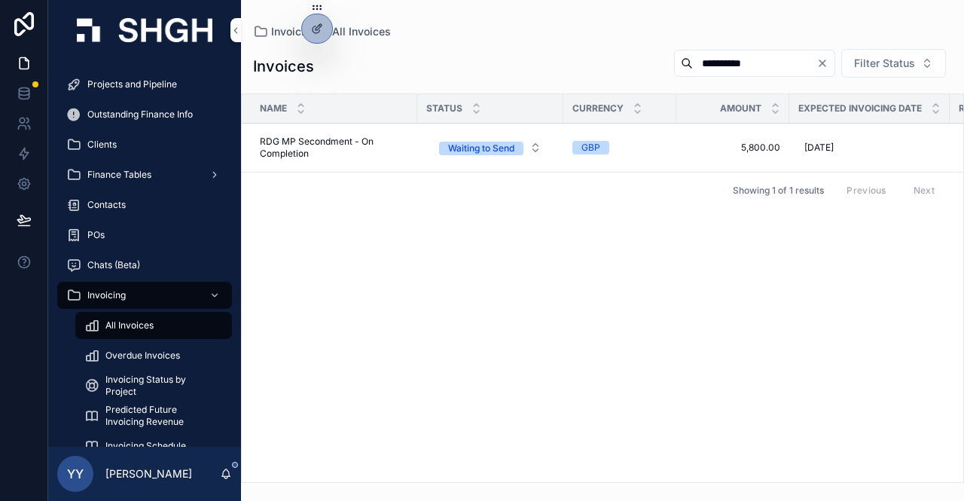
type input "**********"
click at [485, 155] on div "Waiting to Send" at bounding box center [481, 149] width 66 height 14
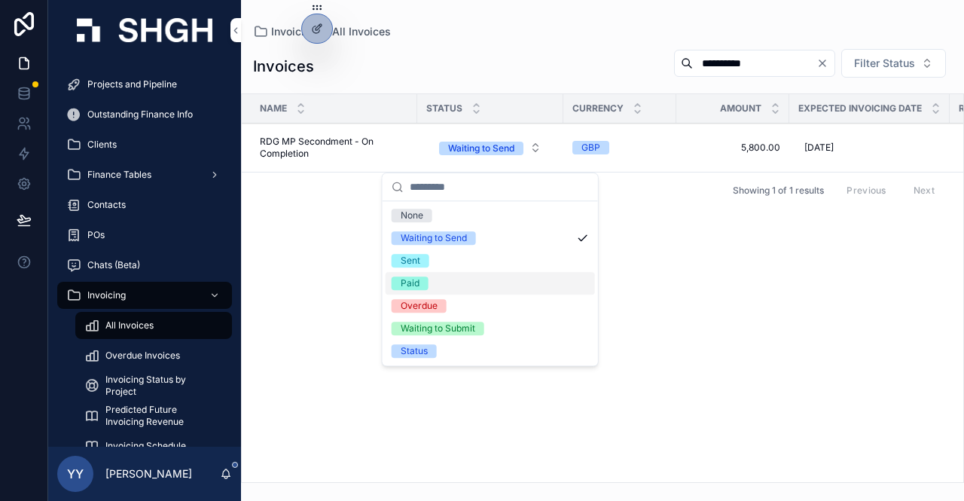
click at [415, 282] on div "Paid" at bounding box center [410, 283] width 19 height 14
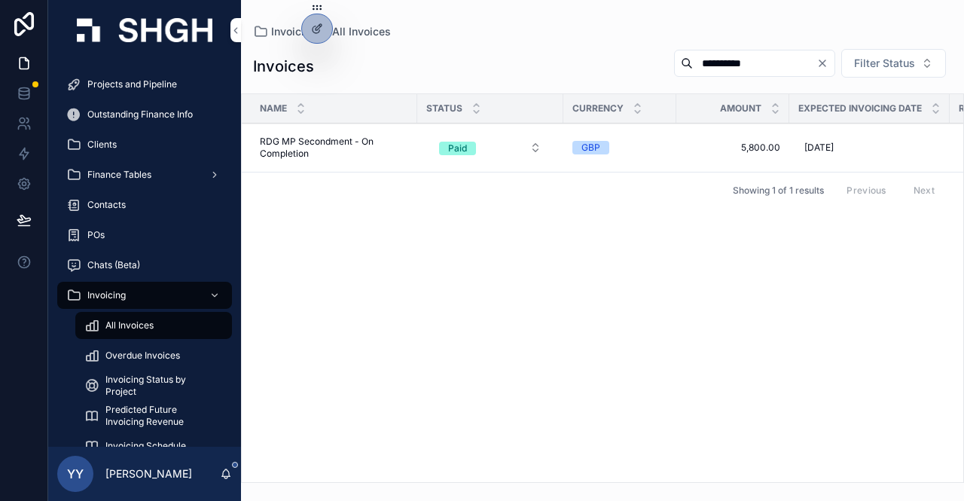
click at [130, 90] on span "Projects and Pipeline" at bounding box center [132, 84] width 90 height 12
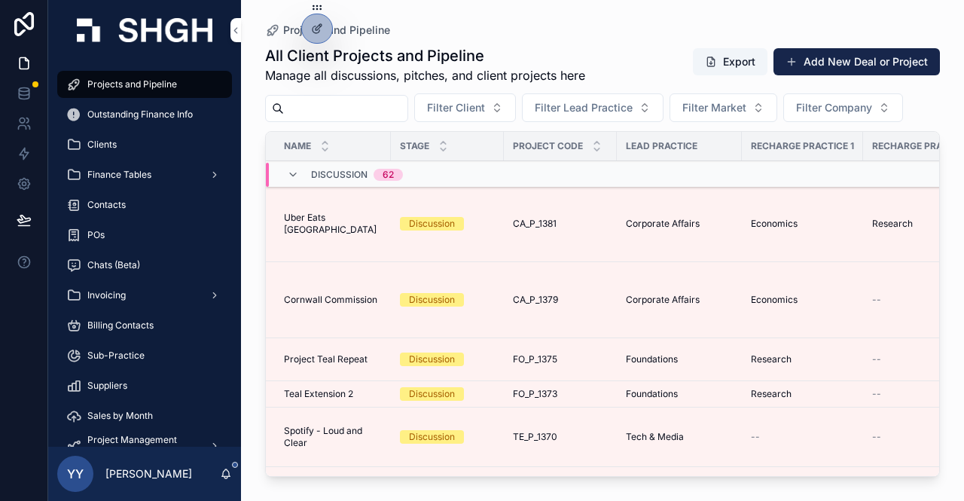
paste input "*********"
click at [310, 108] on input "*********" at bounding box center [346, 108] width 124 height 21
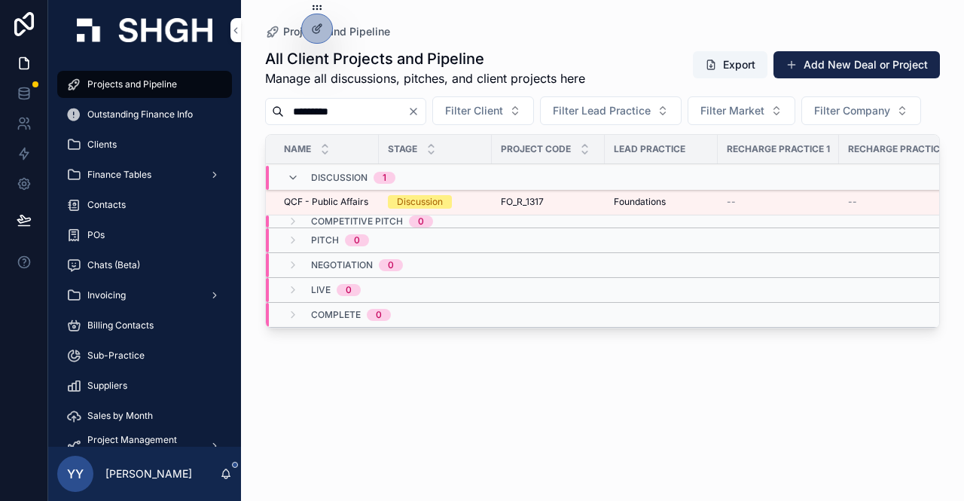
type input "*********"
click at [562, 208] on div "FO_R_1317 FO_R_1317" at bounding box center [548, 202] width 95 height 12
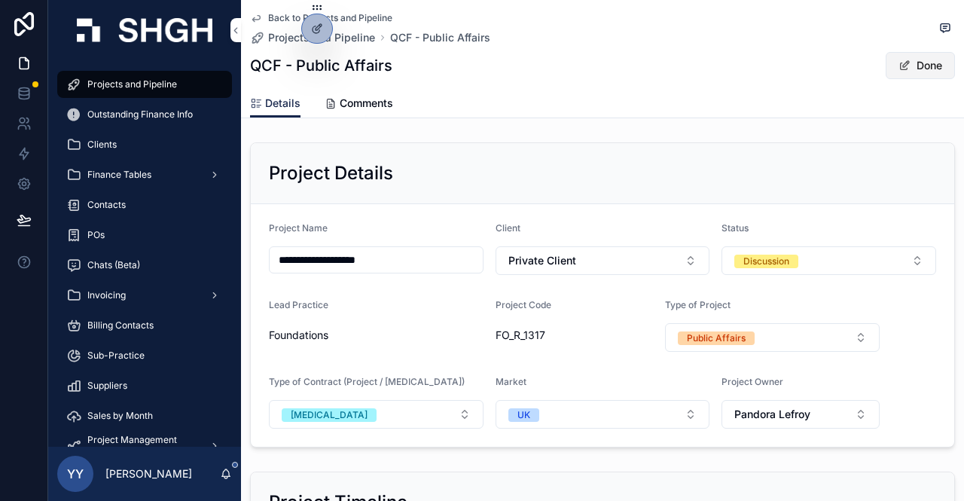
click at [918, 70] on button "Done" at bounding box center [920, 65] width 69 height 27
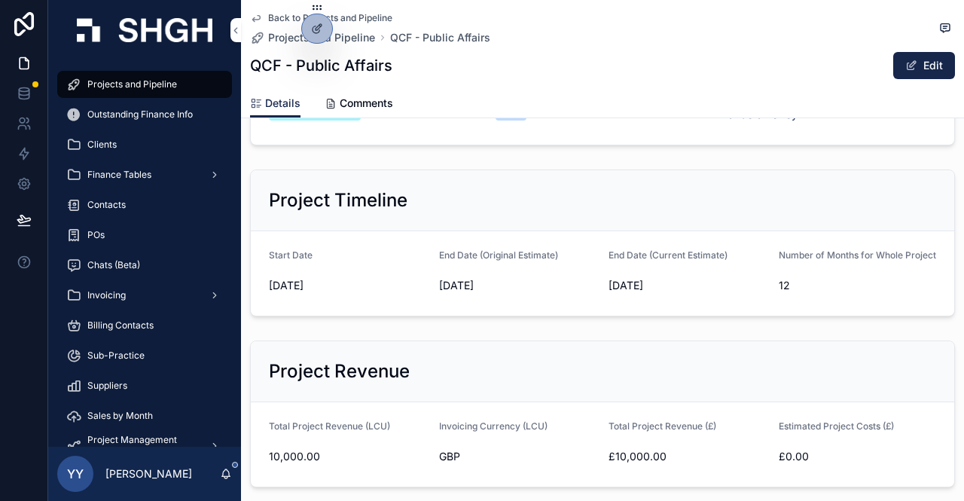
scroll to position [336, 0]
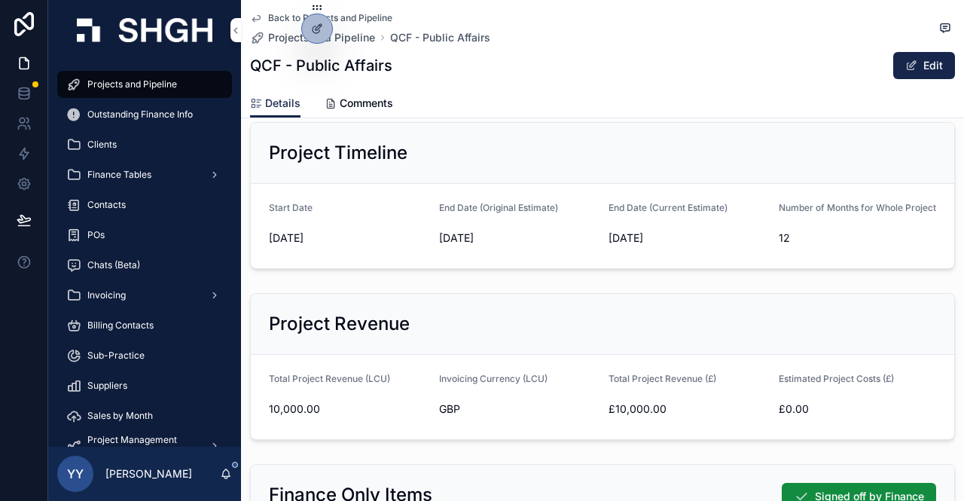
click at [154, 89] on span "Projects and Pipeline" at bounding box center [132, 84] width 90 height 12
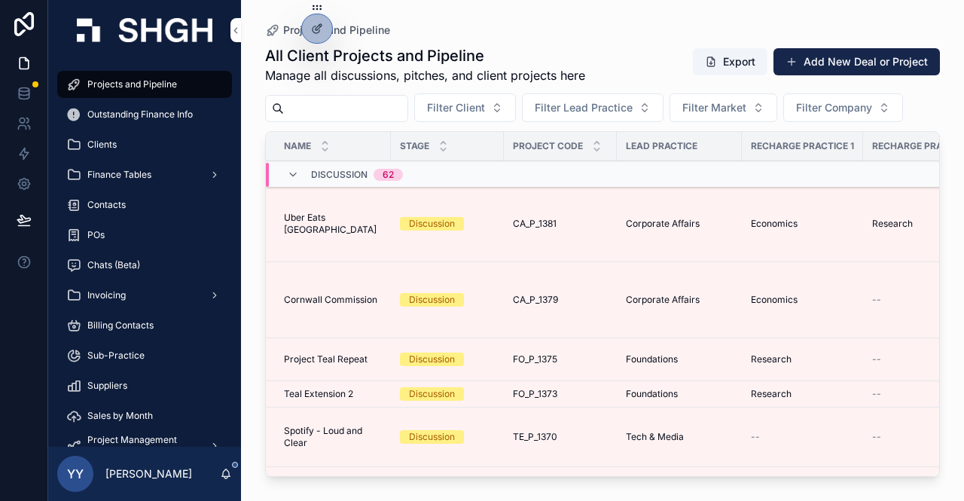
paste input "*********"
click at [381, 102] on input "*********" at bounding box center [346, 108] width 124 height 21
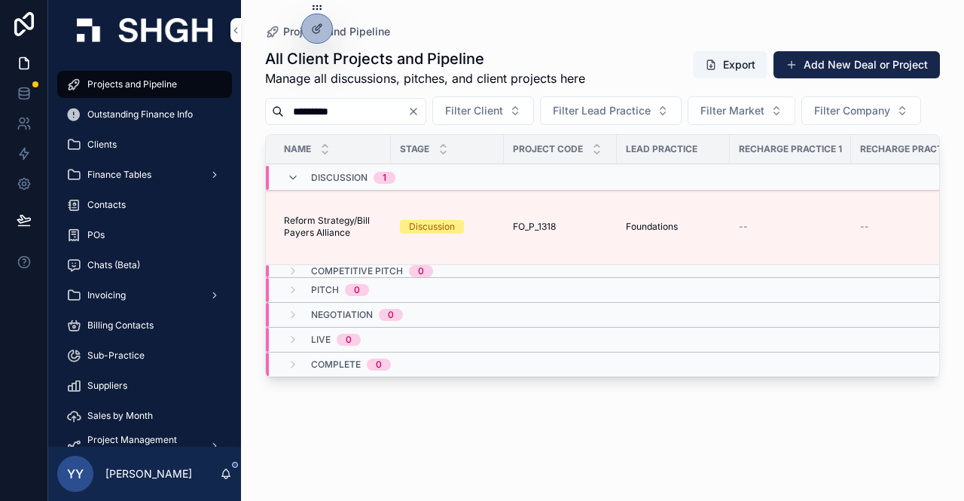
type input "*********"
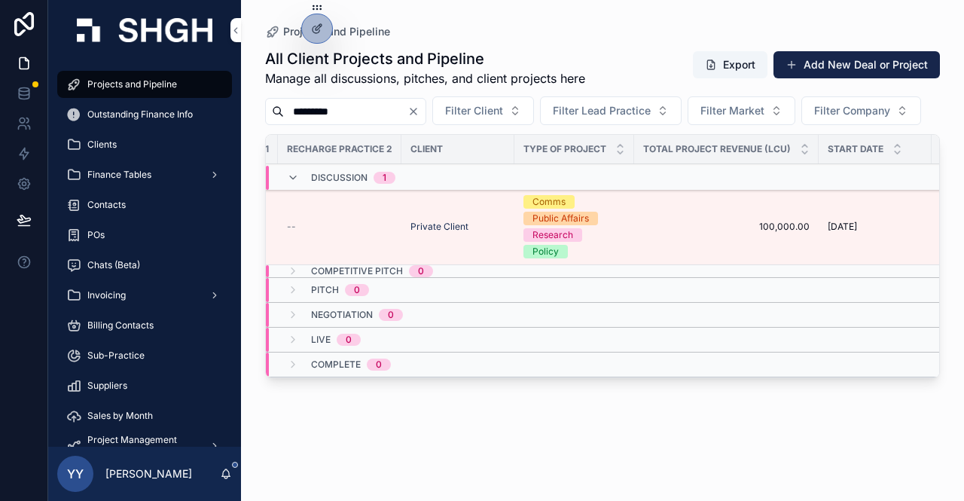
scroll to position [0, 645]
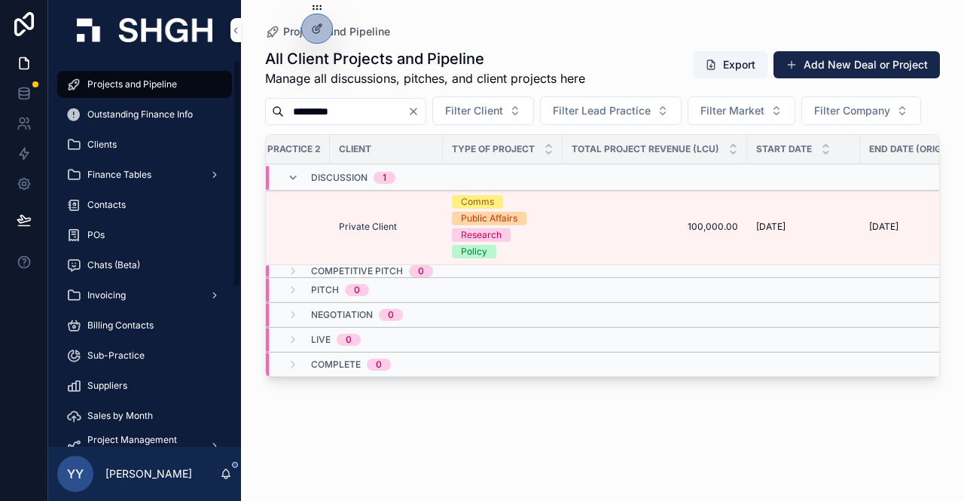
click at [126, 109] on span "Outstanding Finance Info" at bounding box center [139, 114] width 105 height 12
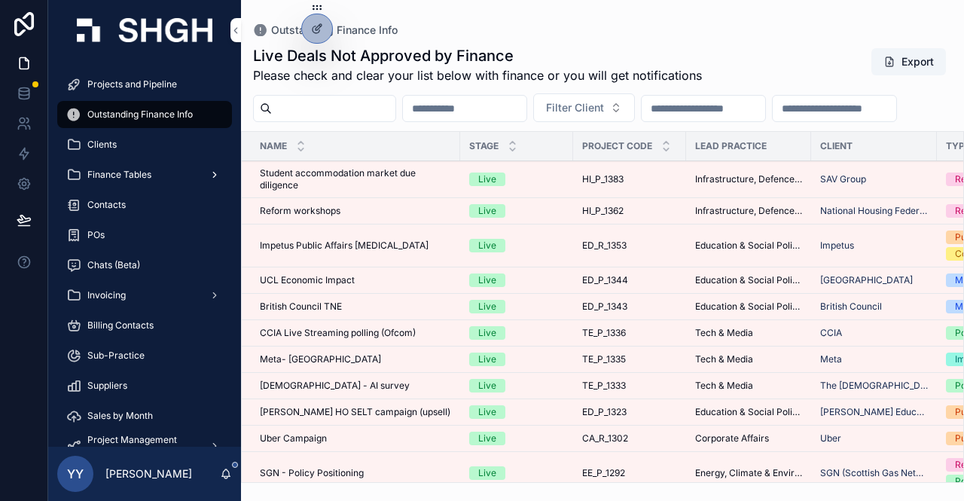
click at [151, 172] on span "Finance Tables" at bounding box center [119, 175] width 64 height 12
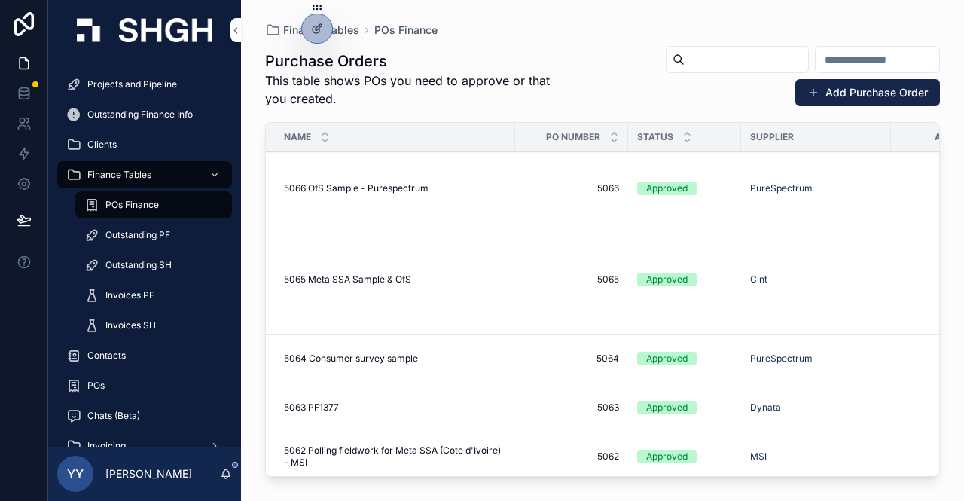
click at [152, 234] on span "Outstanding PF" at bounding box center [137, 235] width 65 height 12
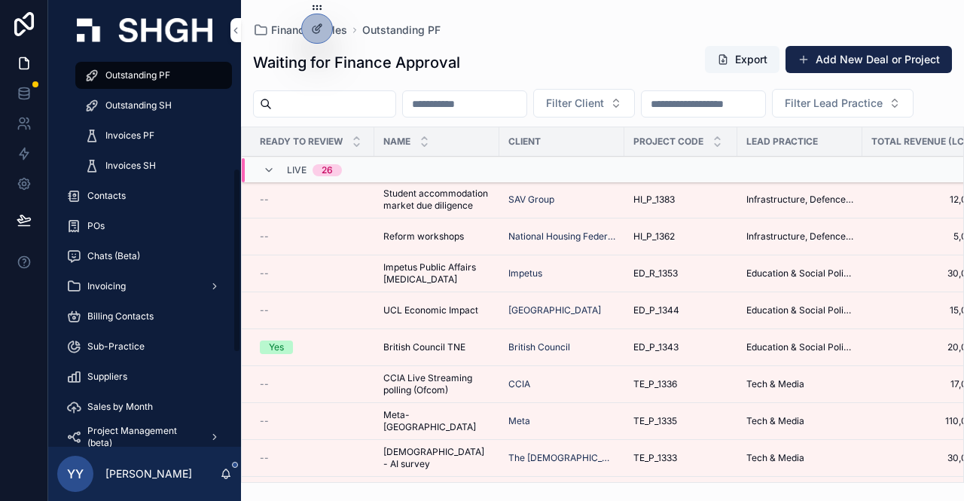
scroll to position [226, 0]
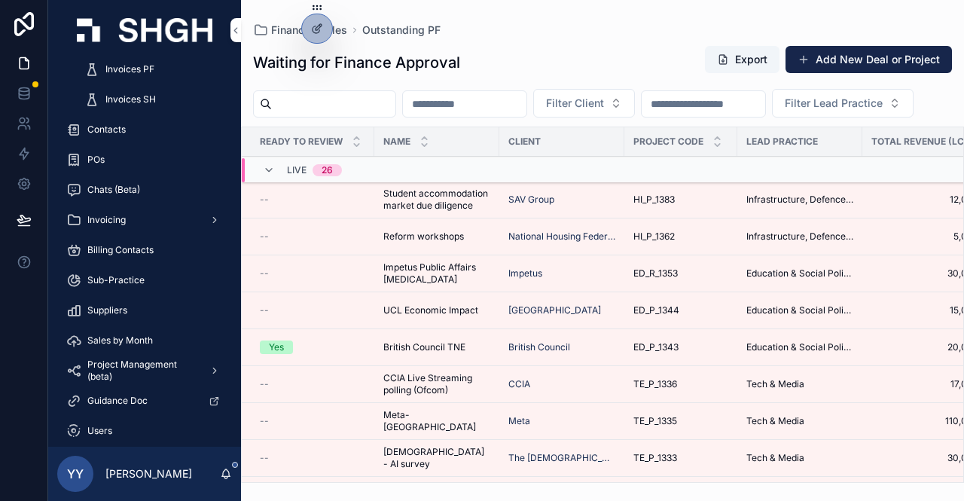
click at [112, 187] on span "Chats (Beta)" at bounding box center [113, 190] width 53 height 12
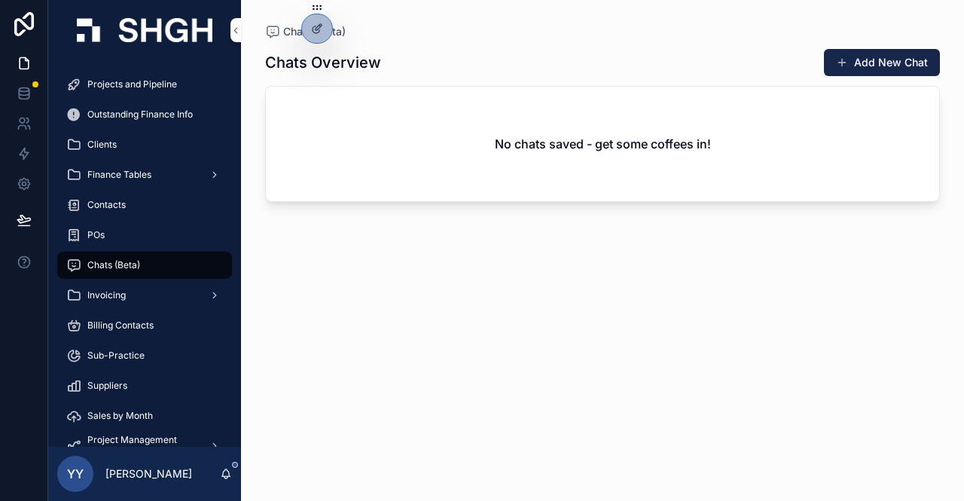
click at [165, 81] on span "Projects and Pipeline" at bounding box center [132, 84] width 90 height 12
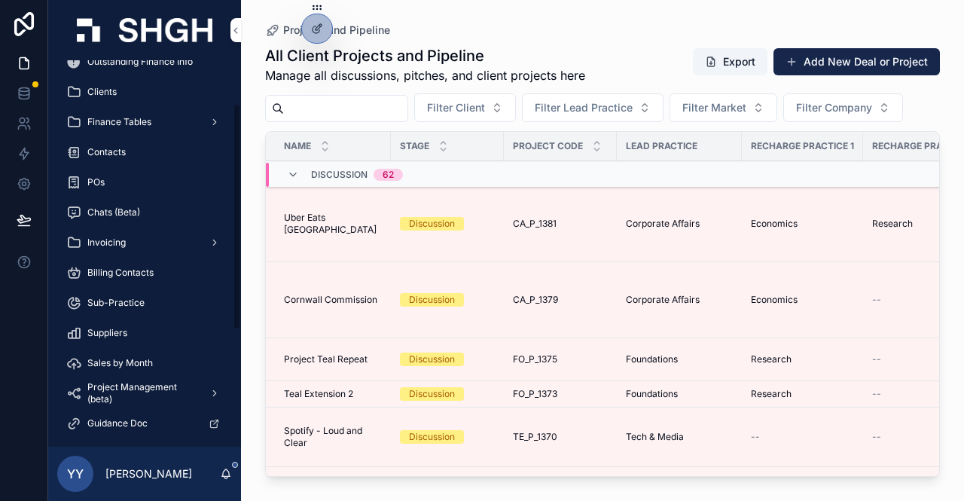
scroll to position [75, 0]
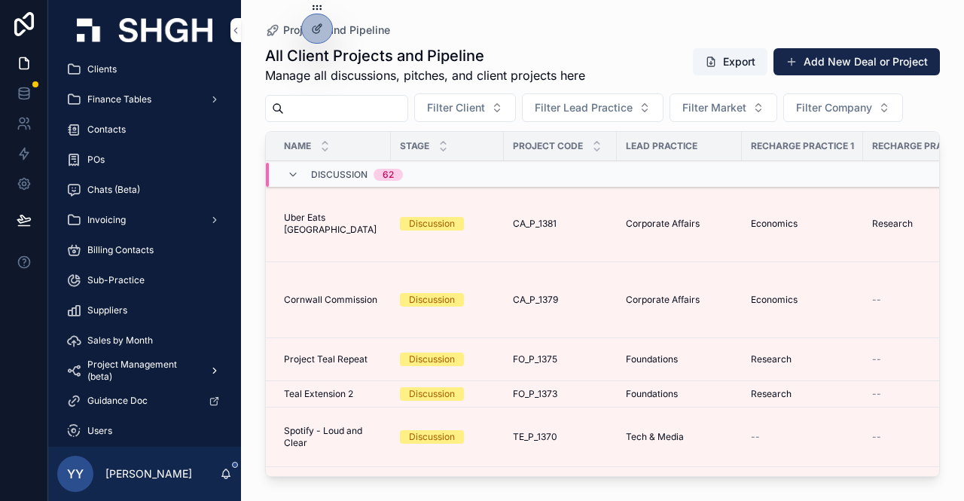
click at [157, 365] on span "Project Management (beta)" at bounding box center [142, 371] width 110 height 24
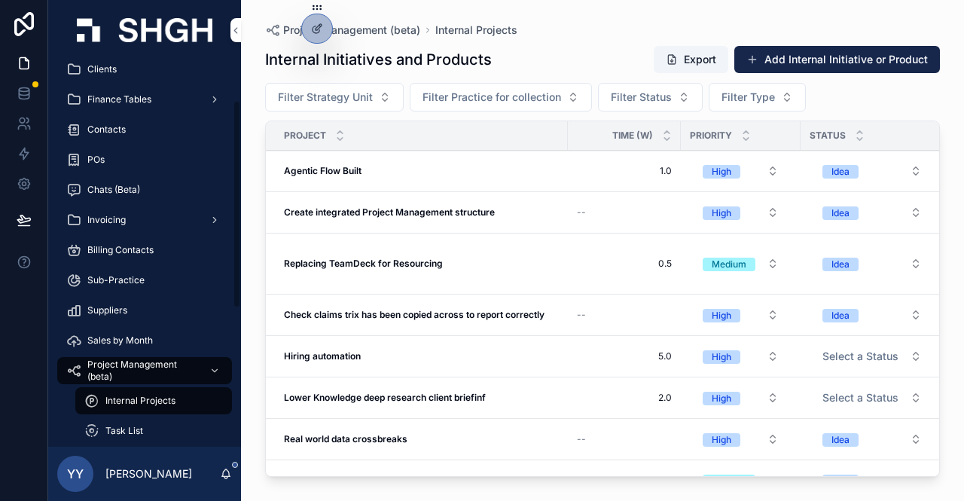
click at [136, 429] on span "Task List" at bounding box center [124, 431] width 38 height 12
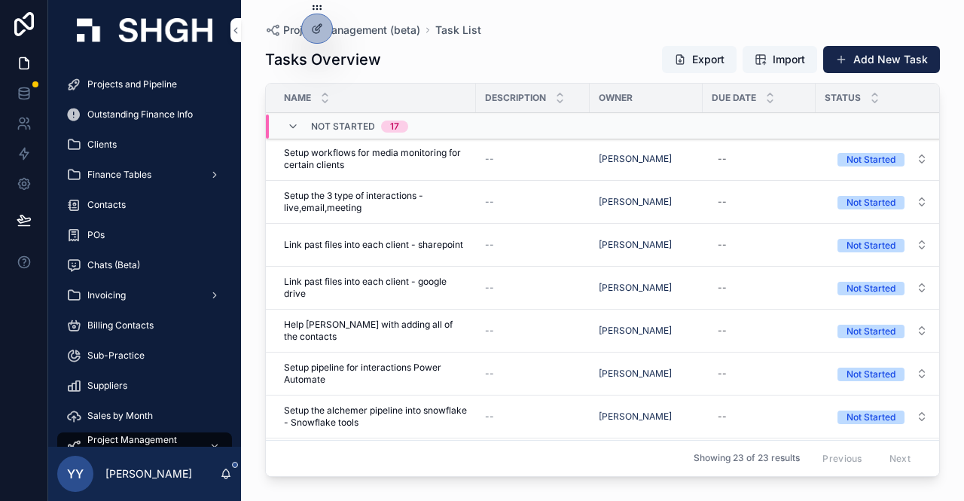
drag, startPoint x: 122, startPoint y: 84, endPoint x: 189, endPoint y: 124, distance: 78.0
click at [122, 84] on span "Projects and Pipeline" at bounding box center [132, 84] width 90 height 12
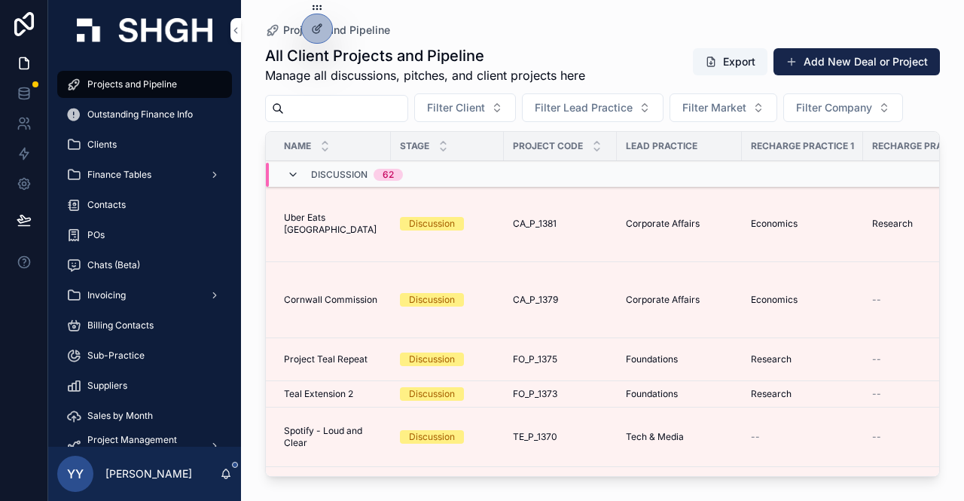
click at [295, 174] on icon "scrollable content" at bounding box center [293, 175] width 12 height 12
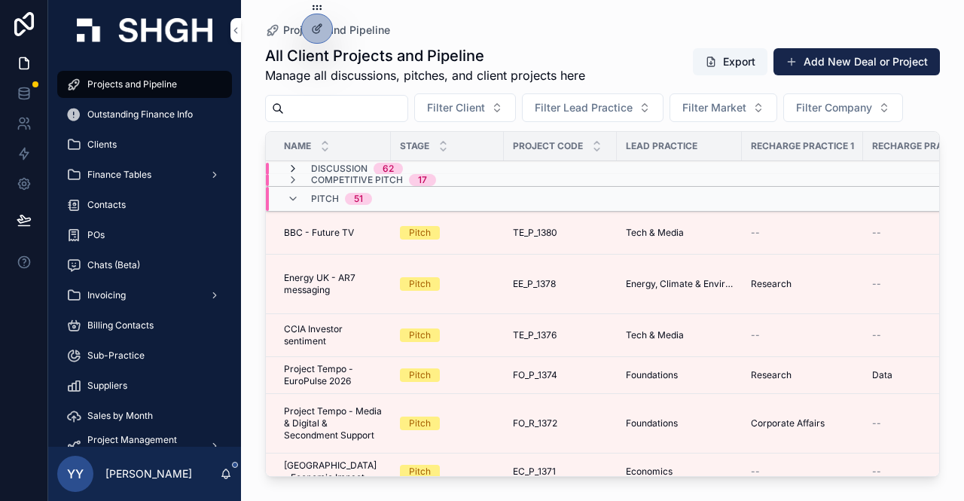
click at [291, 164] on icon "scrollable content" at bounding box center [293, 169] width 12 height 12
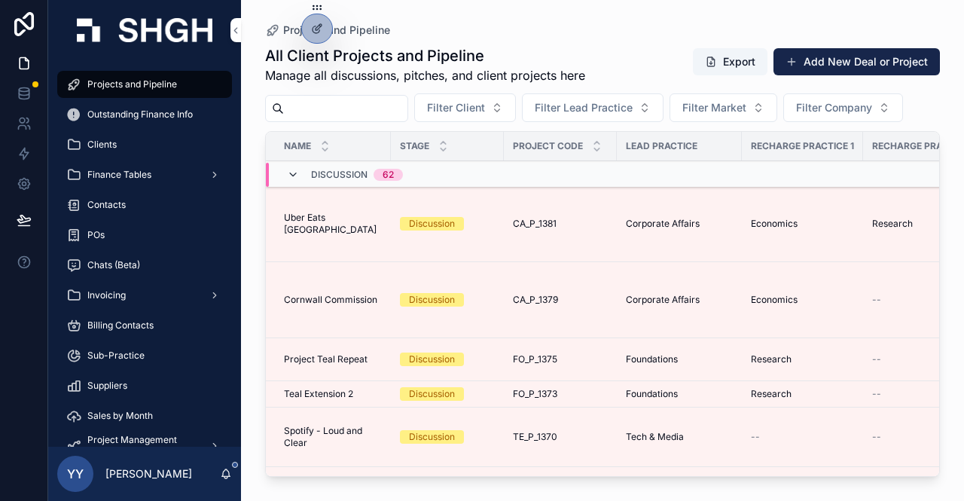
click at [290, 174] on icon "scrollable content" at bounding box center [293, 175] width 12 height 12
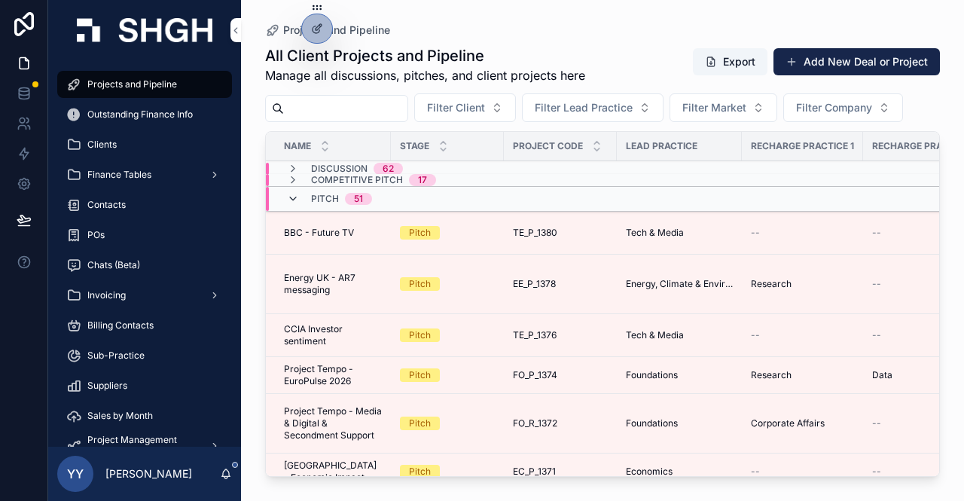
click at [292, 194] on icon "scrollable content" at bounding box center [293, 199] width 12 height 12
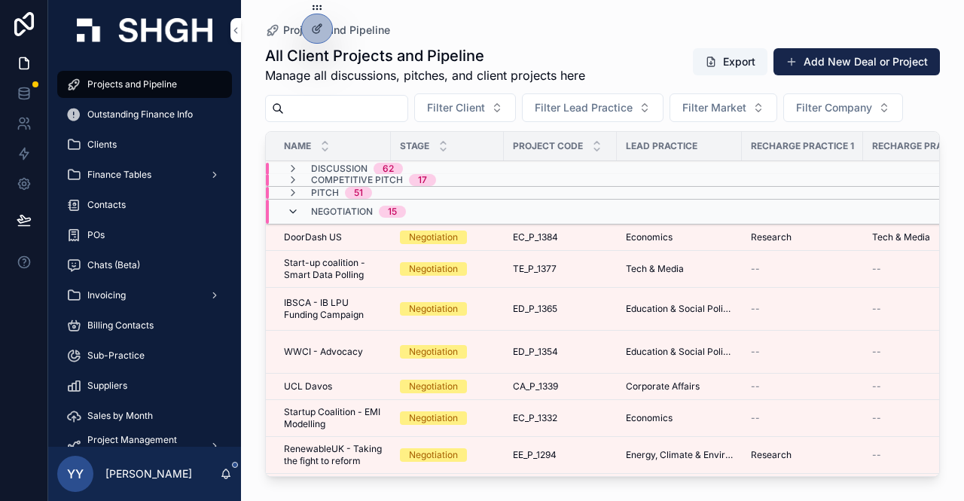
click at [292, 213] on icon "scrollable content" at bounding box center [293, 212] width 12 height 12
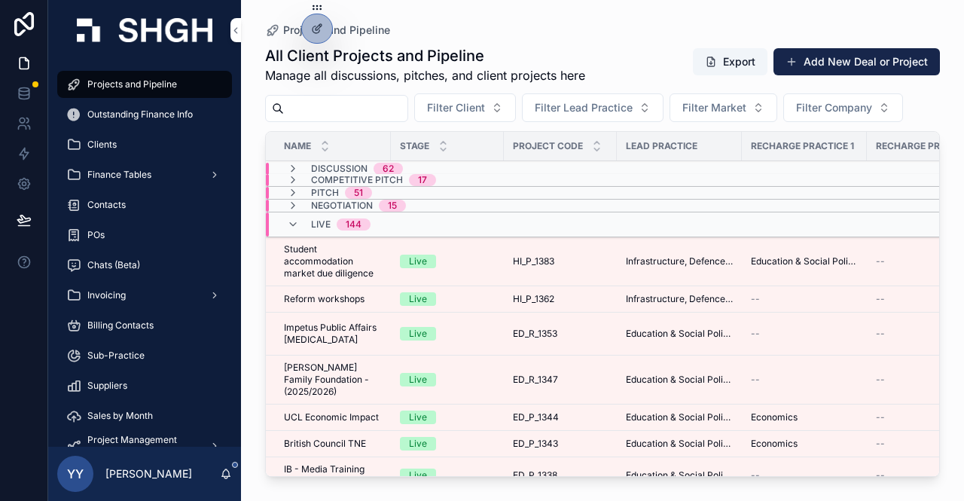
scroll to position [151, 0]
